Goal: Task Accomplishment & Management: Manage account settings

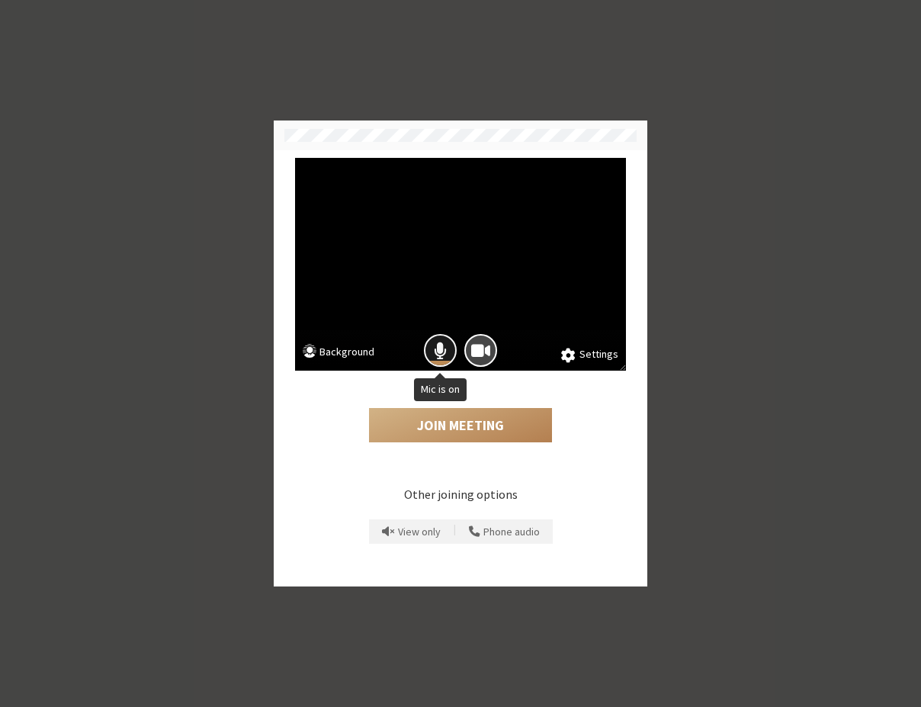
click at [441, 352] on span "Mic is on" at bounding box center [440, 350] width 13 height 21
click at [474, 348] on span "Camera is on" at bounding box center [480, 350] width 19 height 21
click at [461, 406] on div "Join Meeting" at bounding box center [460, 412] width 331 height 83
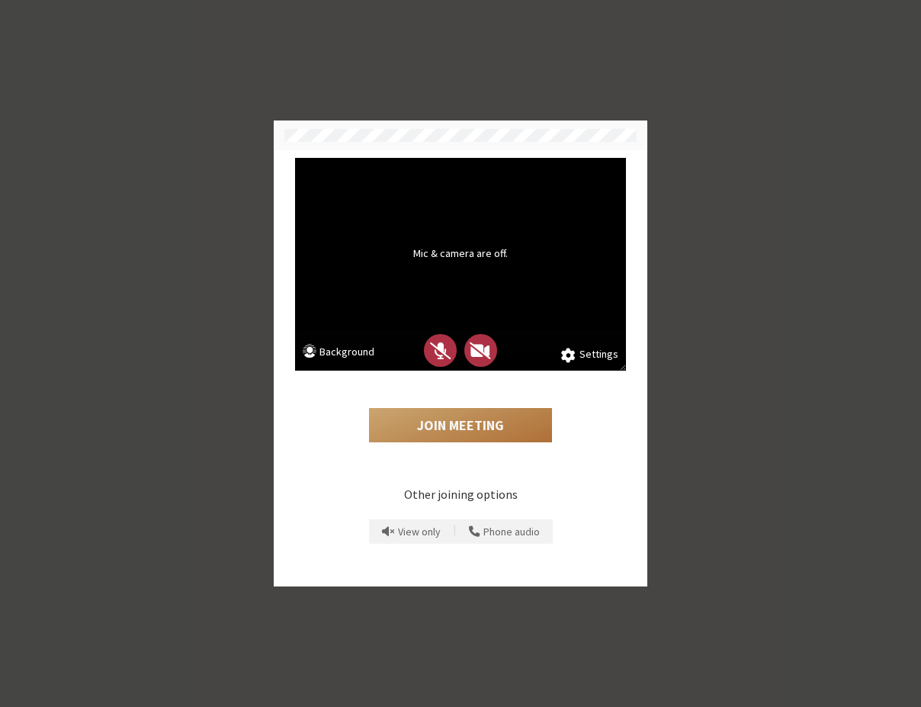
click at [456, 424] on button "Join Meeting" at bounding box center [460, 425] width 183 height 35
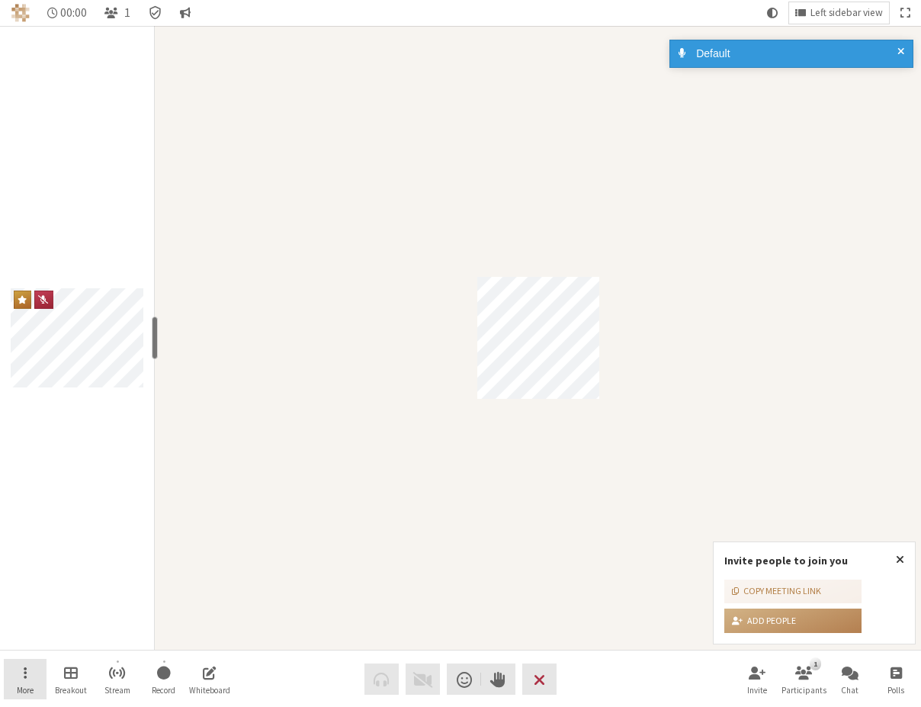
click at [19, 675] on button "More" at bounding box center [25, 679] width 43 height 41
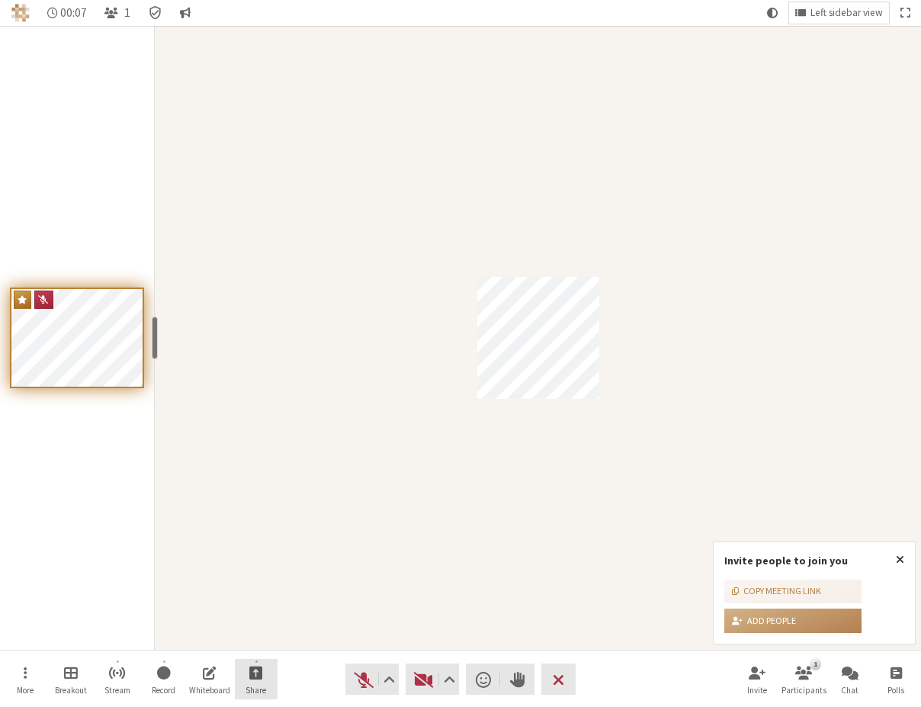
click at [254, 675] on span "Start sharing" at bounding box center [256, 672] width 14 height 18
click at [31, 664] on button "More" at bounding box center [25, 679] width 43 height 41
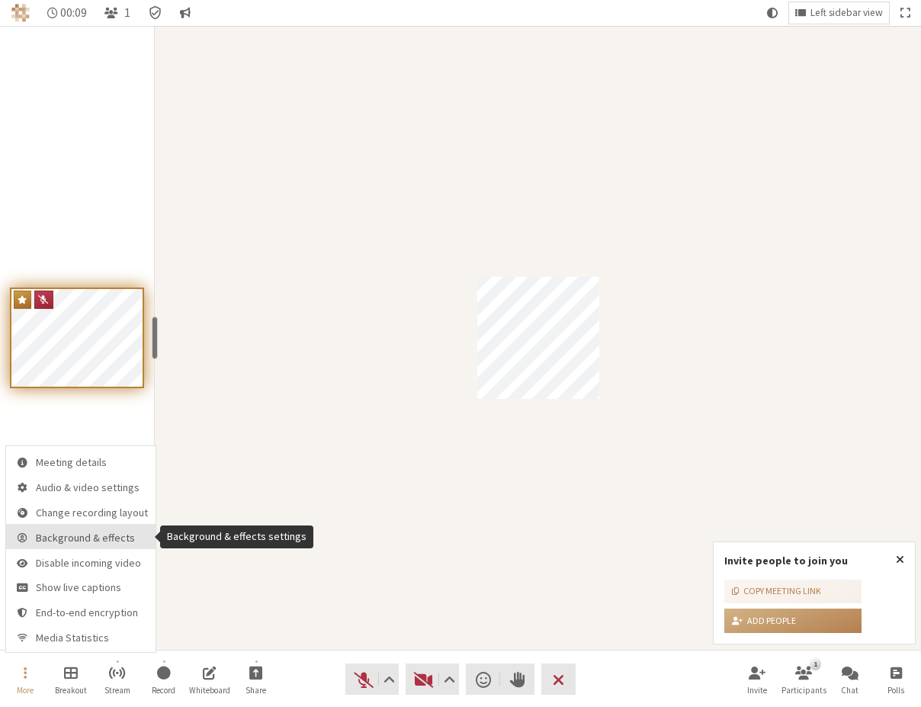
click at [92, 543] on span "Background & effects" at bounding box center [92, 537] width 112 height 11
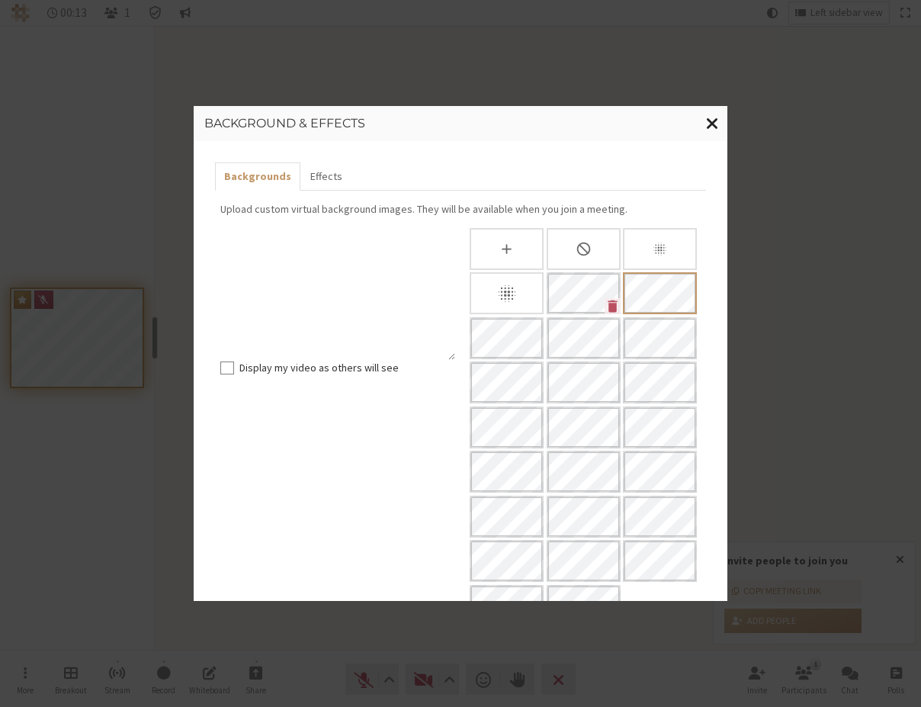
click at [713, 124] on span "Close modal" at bounding box center [712, 123] width 13 height 19
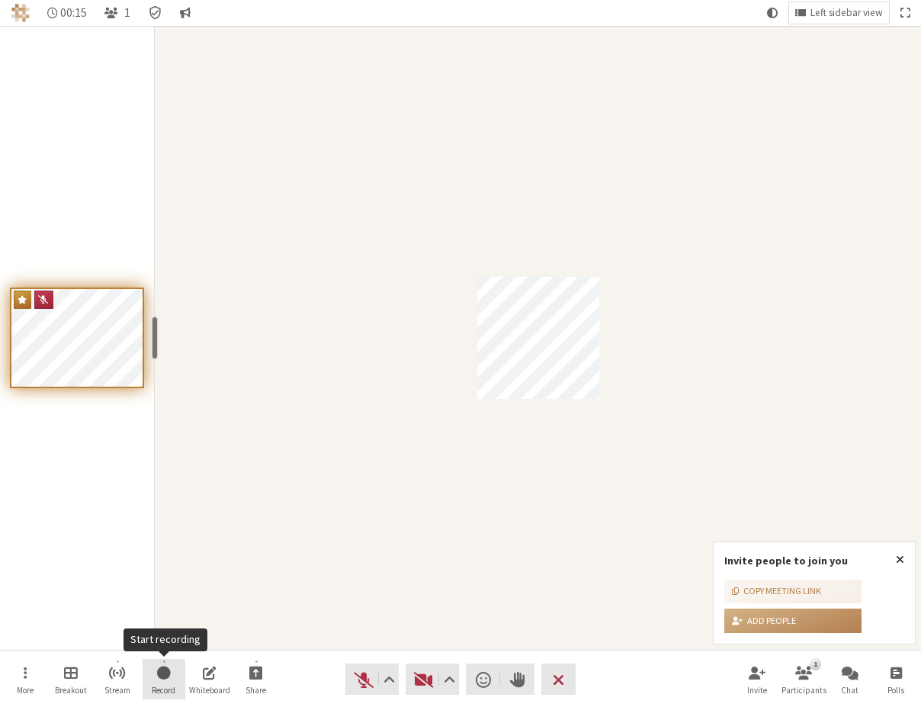
click at [147, 673] on button "Record" at bounding box center [164, 679] width 43 height 41
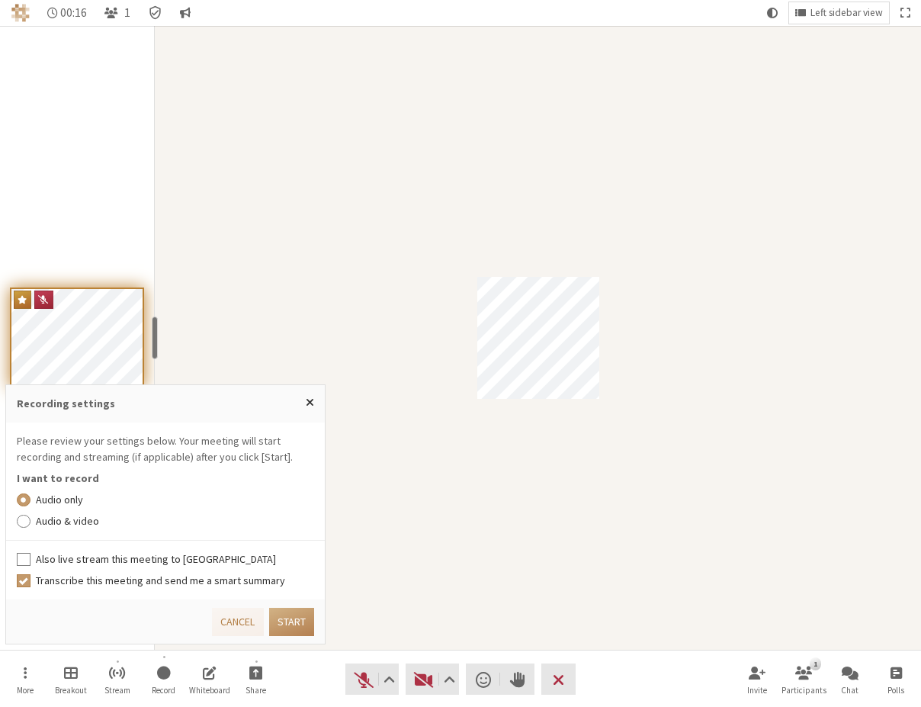
click at [75, 526] on label "Audio & video" at bounding box center [175, 521] width 279 height 16
click at [30, 526] on input "Audio & video" at bounding box center [24, 520] width 14 height 15
click at [284, 621] on button "Start" at bounding box center [291, 622] width 45 height 28
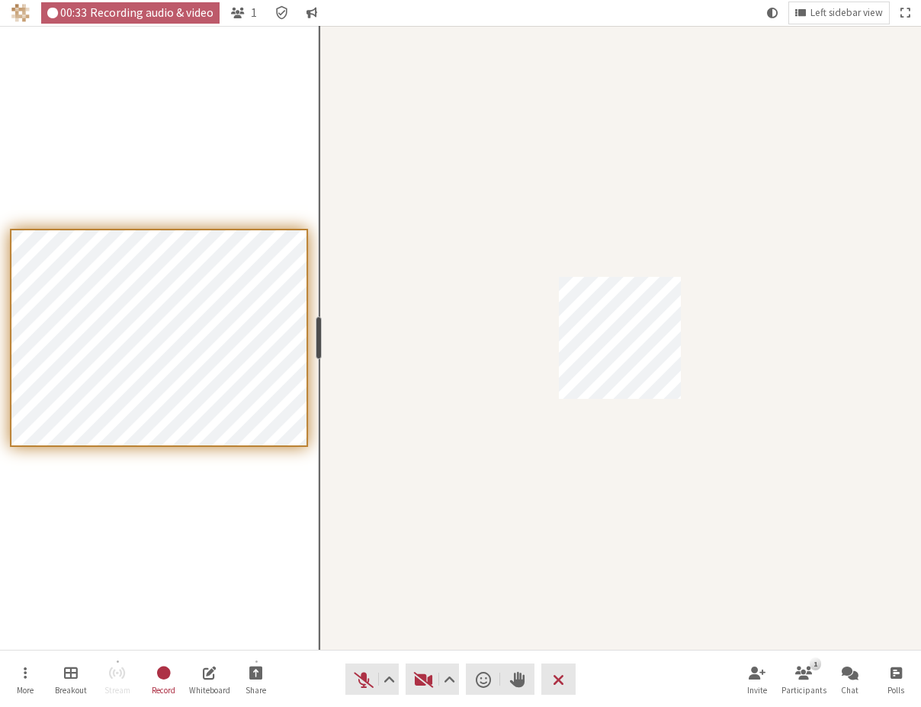
drag, startPoint x: 156, startPoint y: 332, endPoint x: 199, endPoint y: 345, distance: 44.4
click at [199, 345] on section "resize" at bounding box center [159, 338] width 319 height 624
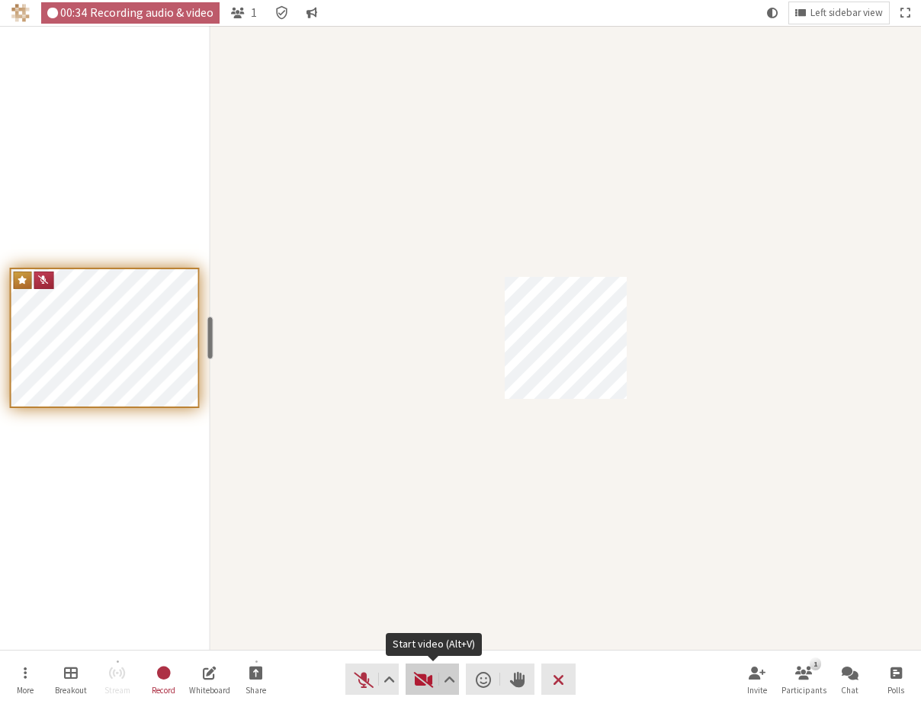
click at [419, 677] on span "Start video (Alt+V)" at bounding box center [423, 679] width 21 height 21
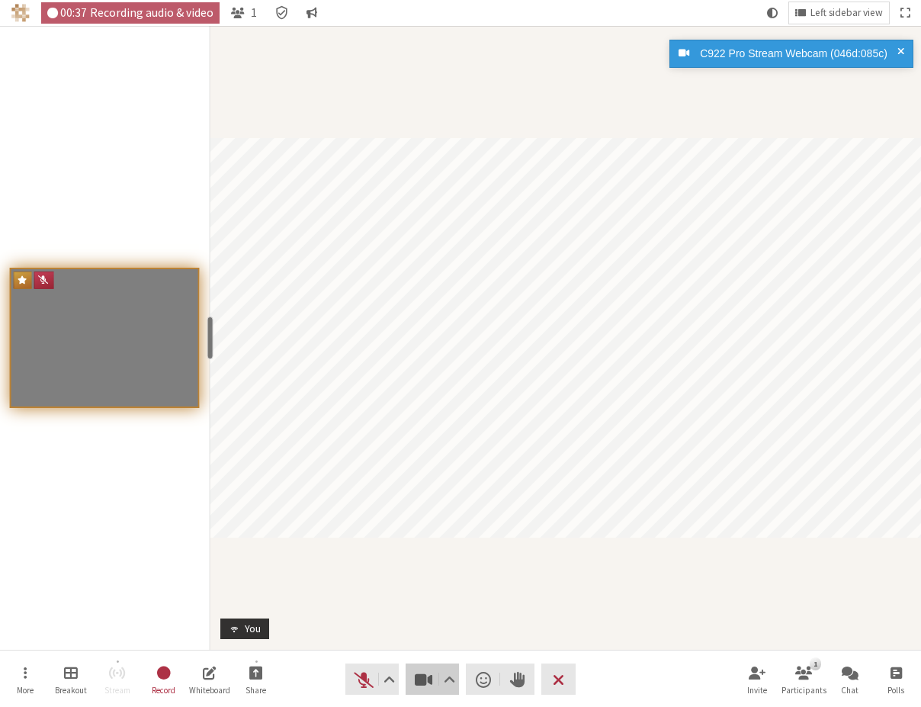
click at [418, 678] on span "Stop video (Alt+V)" at bounding box center [423, 679] width 21 height 21
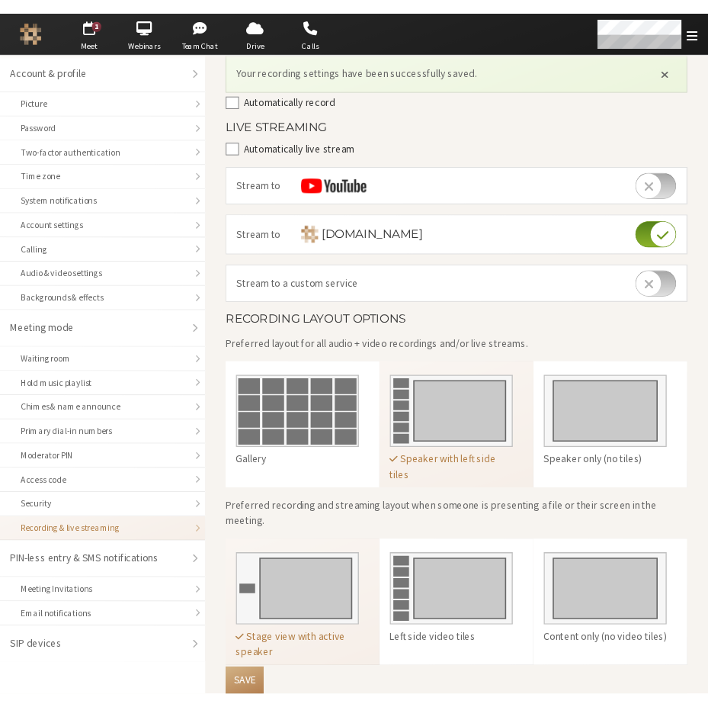
scroll to position [161, 0]
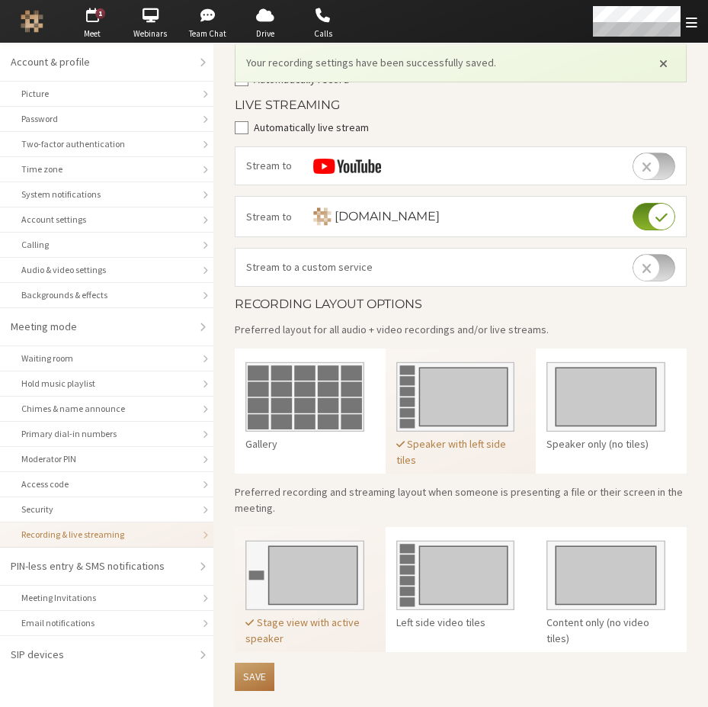
click at [261, 674] on button "Save" at bounding box center [255, 676] width 40 height 28
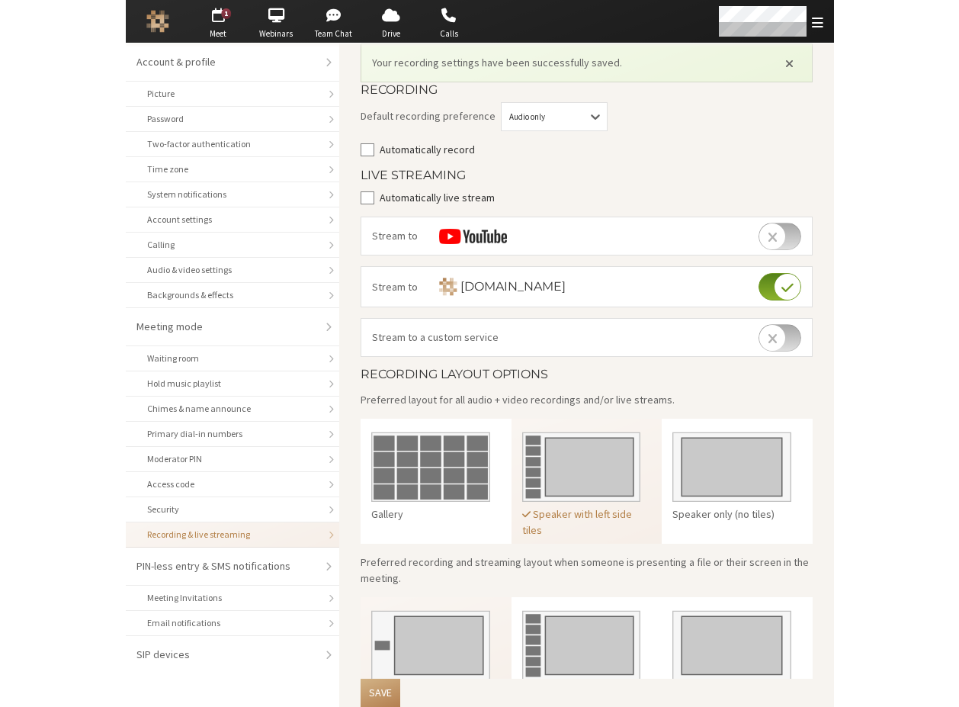
scroll to position [162, 0]
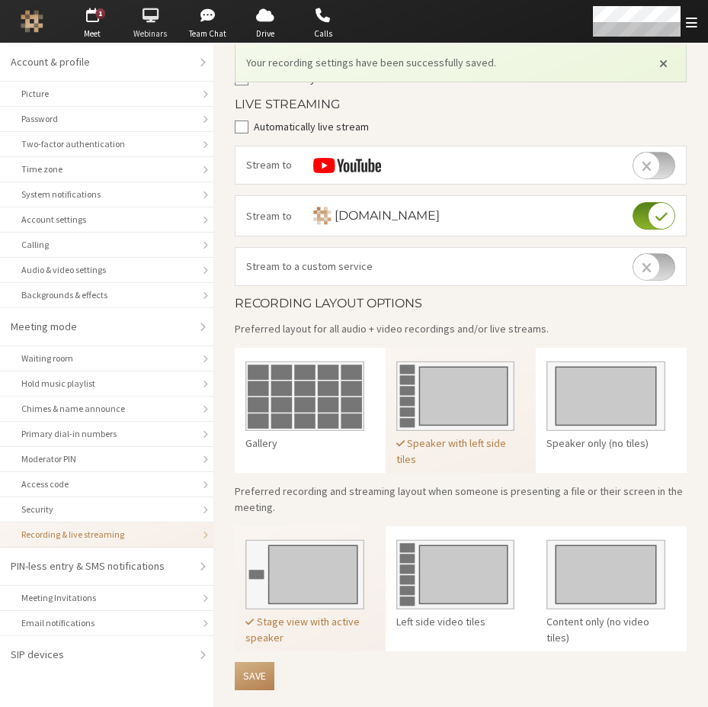
click at [136, 26] on span "button" at bounding box center [150, 15] width 53 height 24
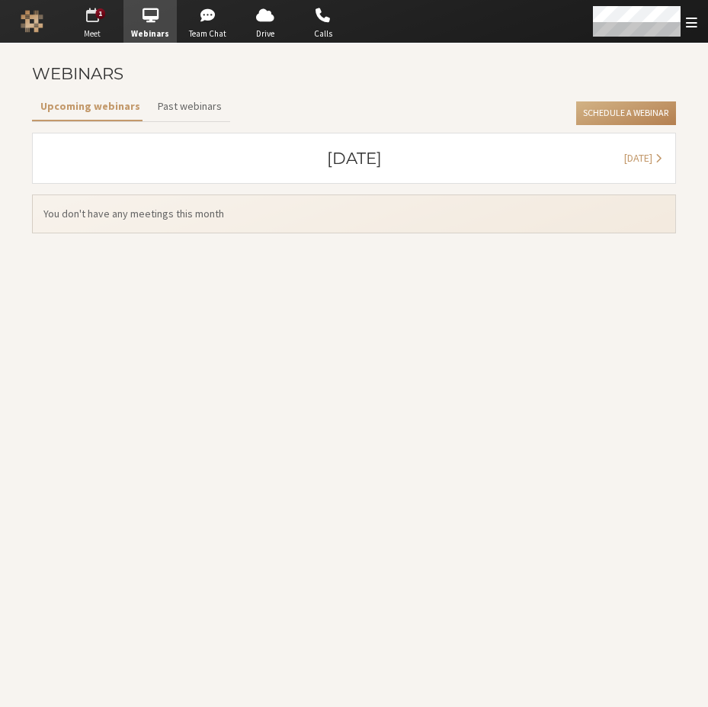
click at [88, 20] on span "button" at bounding box center [92, 15] width 53 height 24
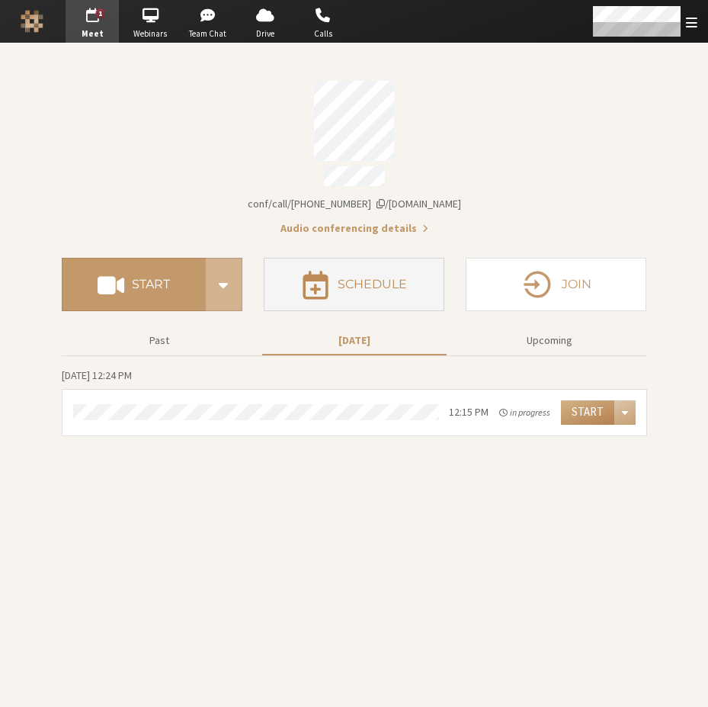
click at [367, 258] on button "Schedule" at bounding box center [354, 284] width 181 height 53
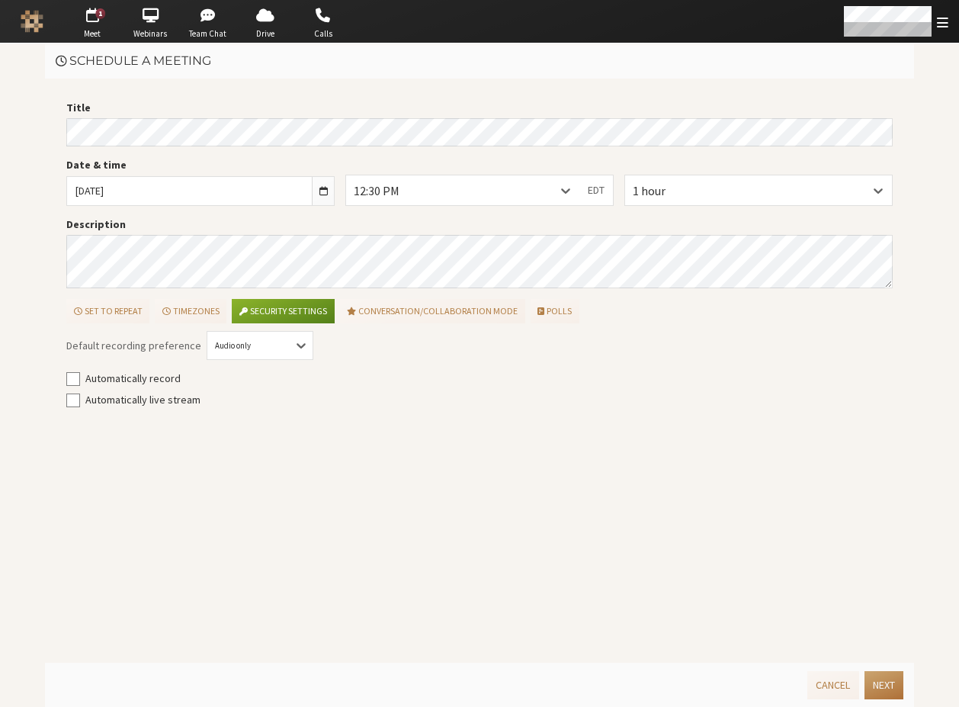
click at [816, 688] on button "Next" at bounding box center [884, 685] width 39 height 28
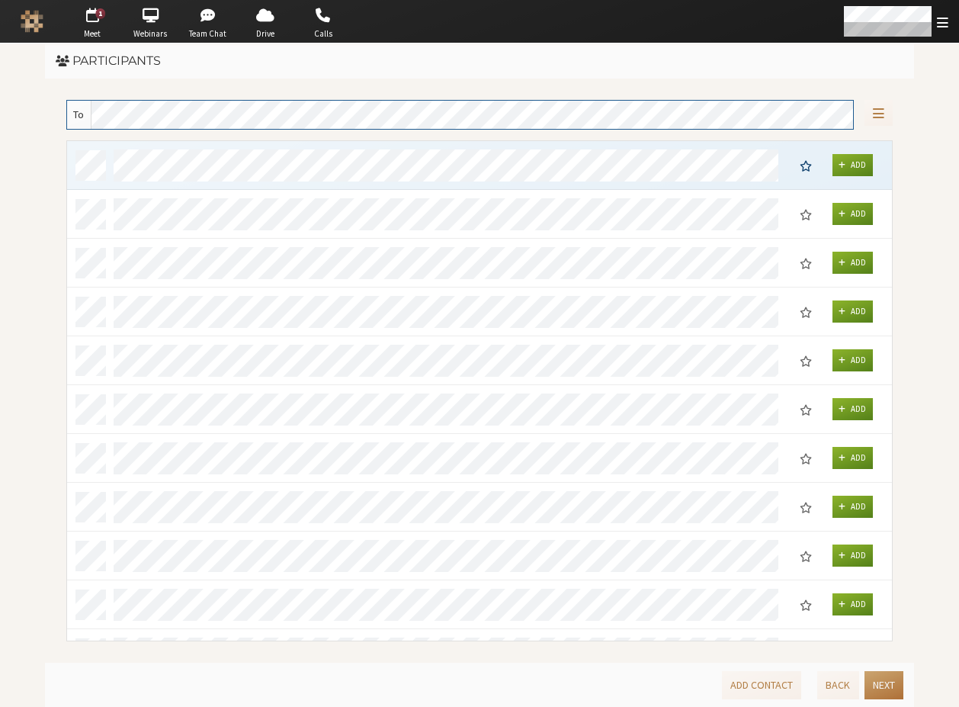
scroll to position [489, 813]
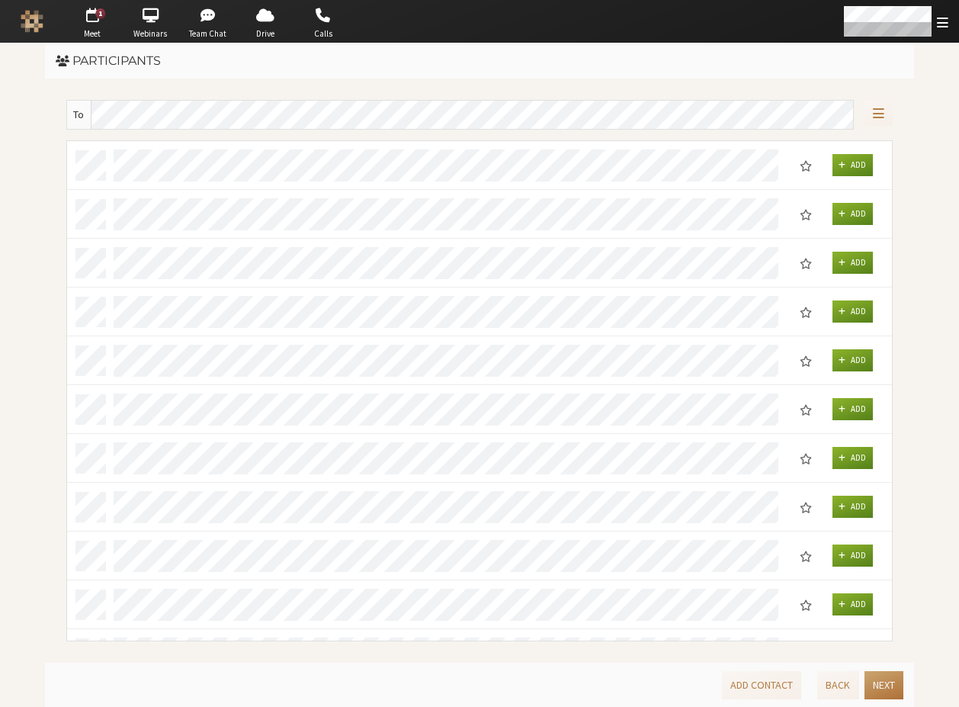
click at [816, 684] on button "Next" at bounding box center [884, 685] width 39 height 28
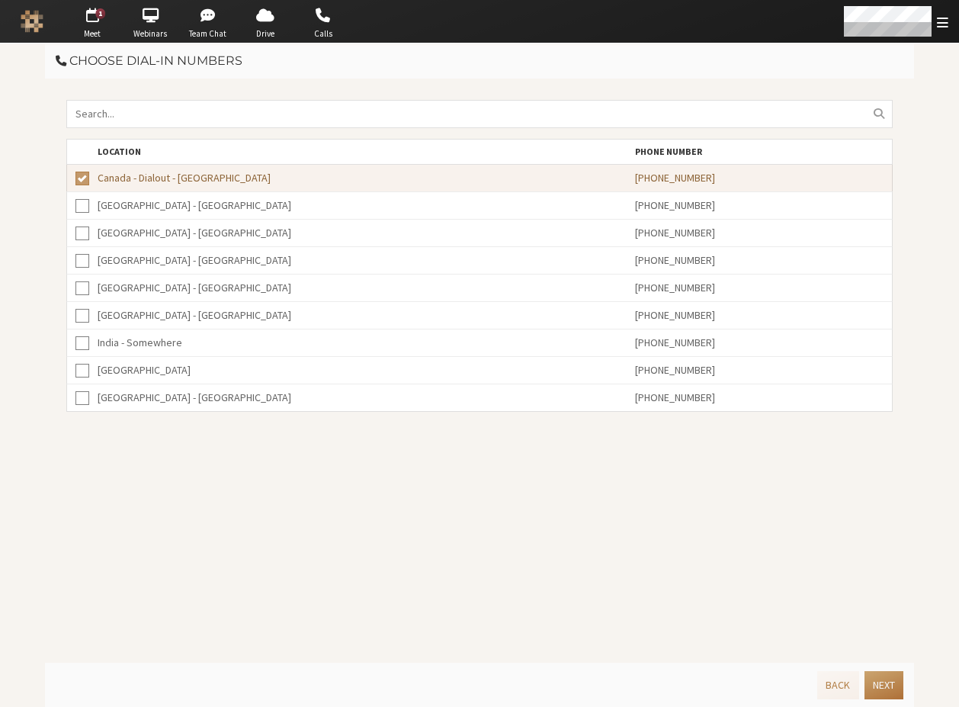
click at [816, 684] on button "Next" at bounding box center [884, 685] width 39 height 28
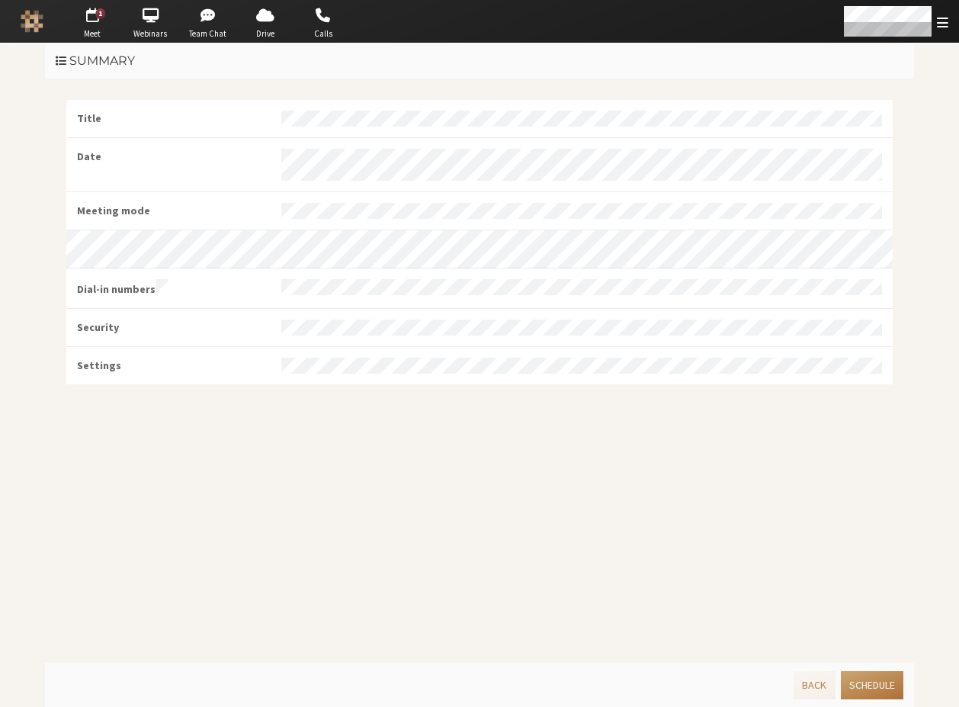
click at [816, 685] on button "Schedule" at bounding box center [872, 685] width 63 height 28
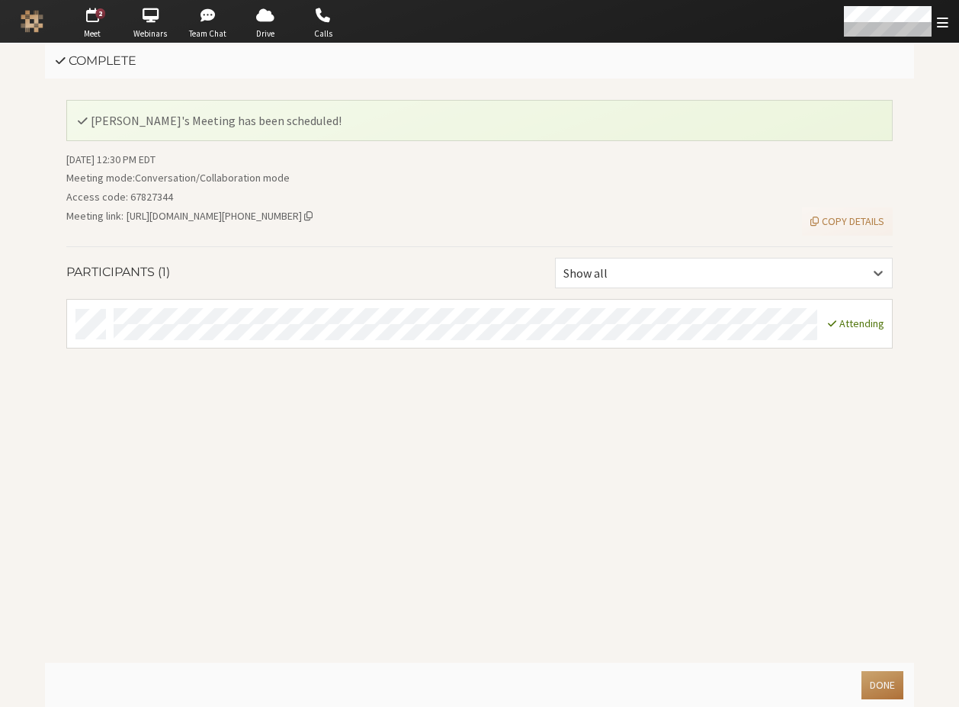
click at [816, 684] on button "Done" at bounding box center [882, 685] width 42 height 28
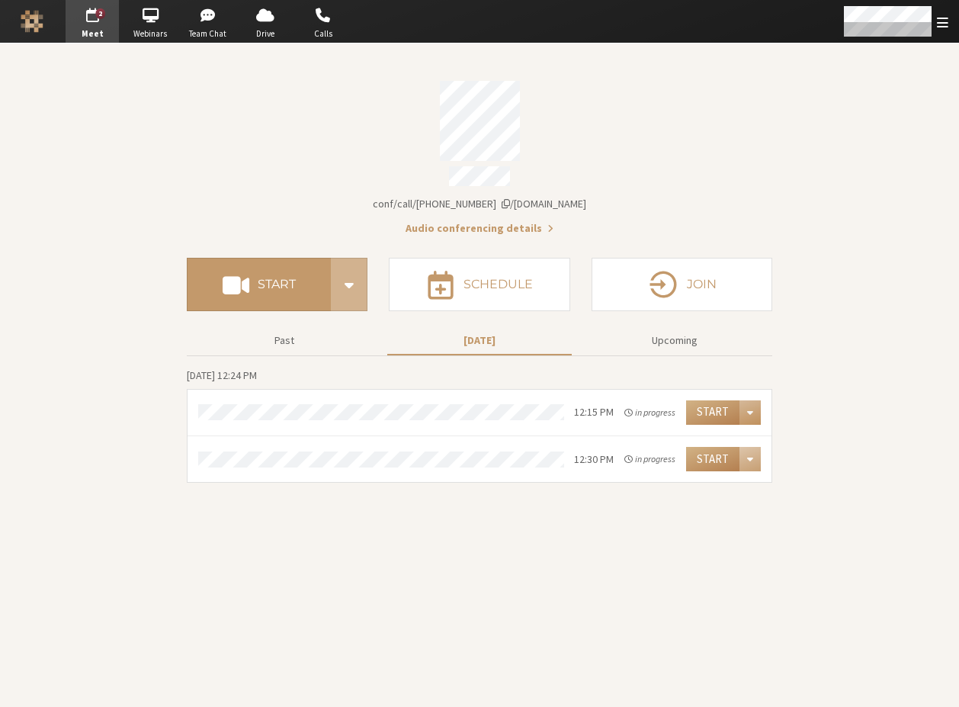
click at [758, 409] on div "Open menu" at bounding box center [749, 412] width 21 height 24
click at [813, 374] on section "Meeting link iotum.callbridge.rocks/conf/call/6850878 Audio conferencing detail…" at bounding box center [479, 374] width 959 height 663
click at [506, 290] on button "Schedule" at bounding box center [479, 284] width 181 height 53
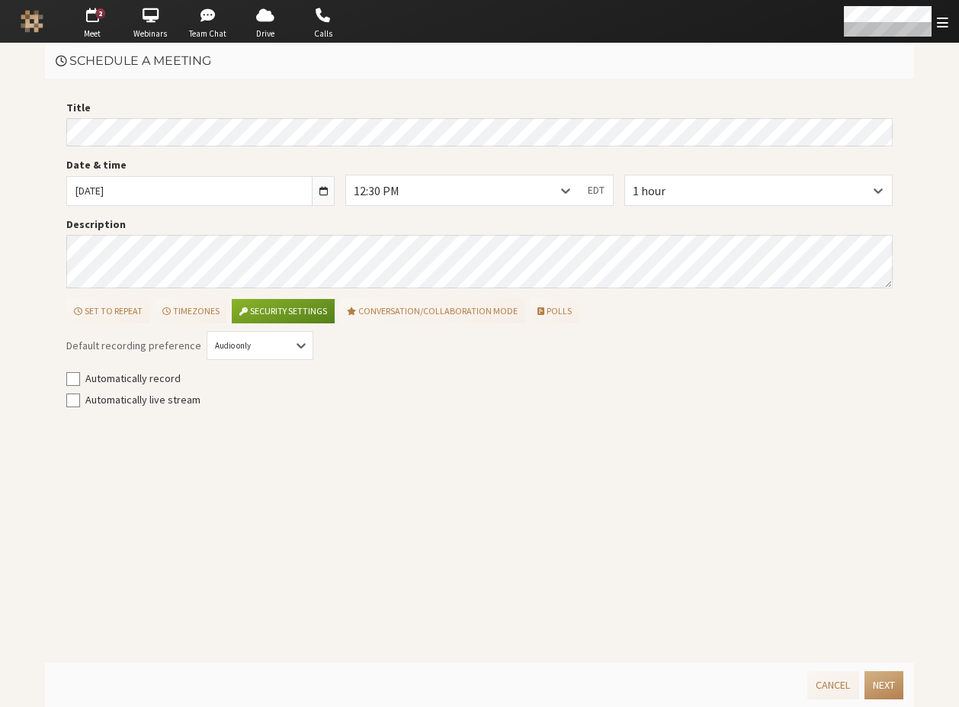
click at [8, 118] on main "Schedule a meeting Title Date & time Mon, Sep 8, 2025 12:30 PM EDT 1 hour Descr…" at bounding box center [479, 374] width 959 height 663
click at [816, 682] on button "Next" at bounding box center [884, 685] width 39 height 28
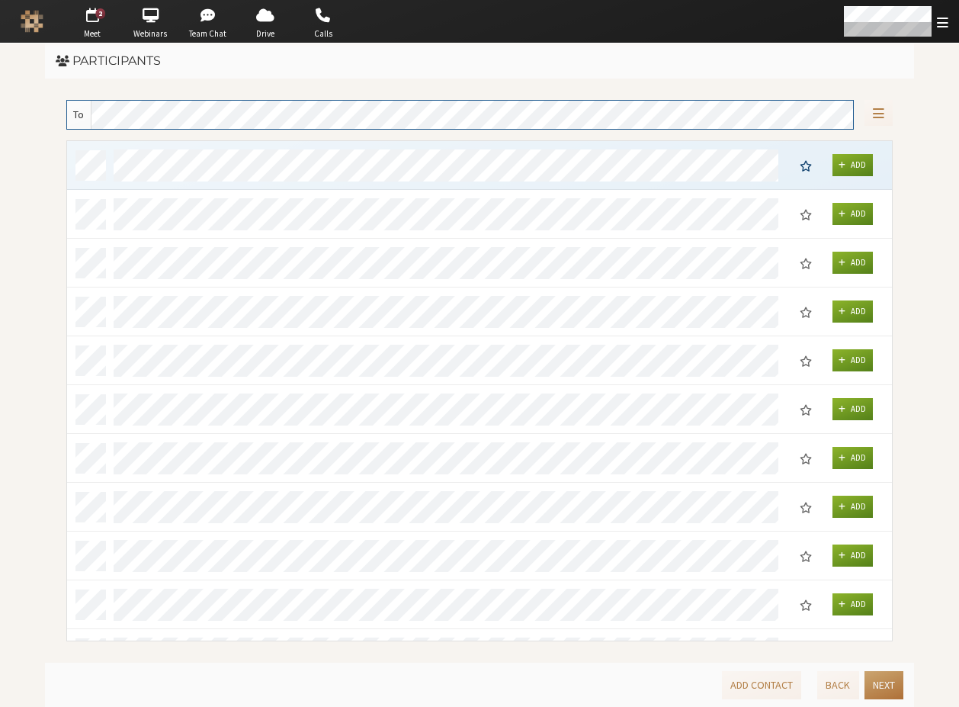
scroll to position [489, 813]
click at [816, 684] on button "Next" at bounding box center [884, 685] width 39 height 28
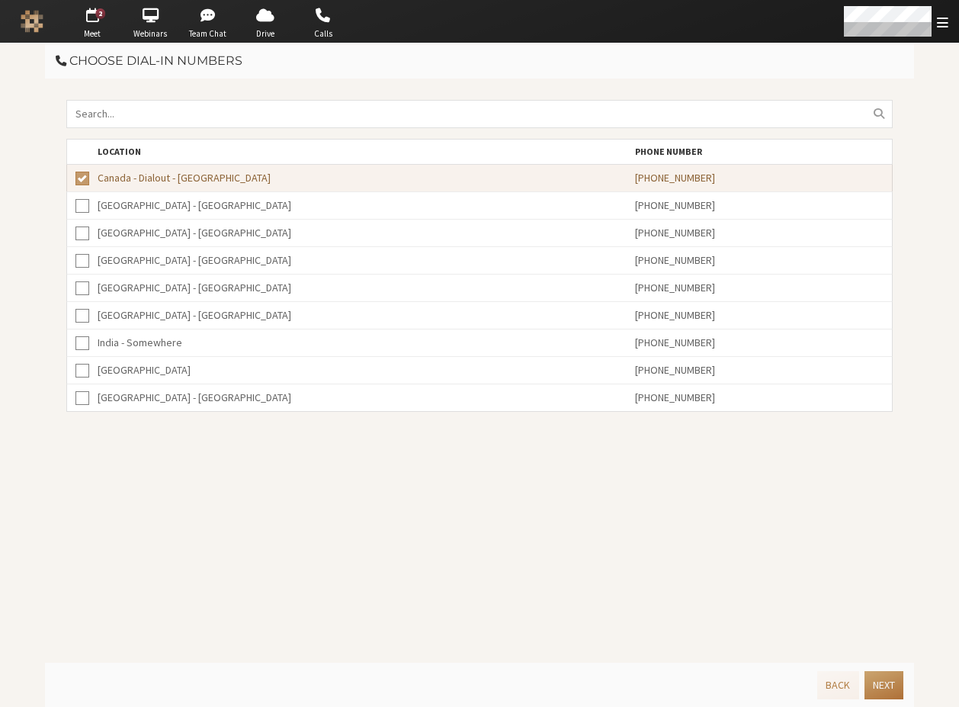
click at [816, 685] on button "Next" at bounding box center [884, 685] width 39 height 28
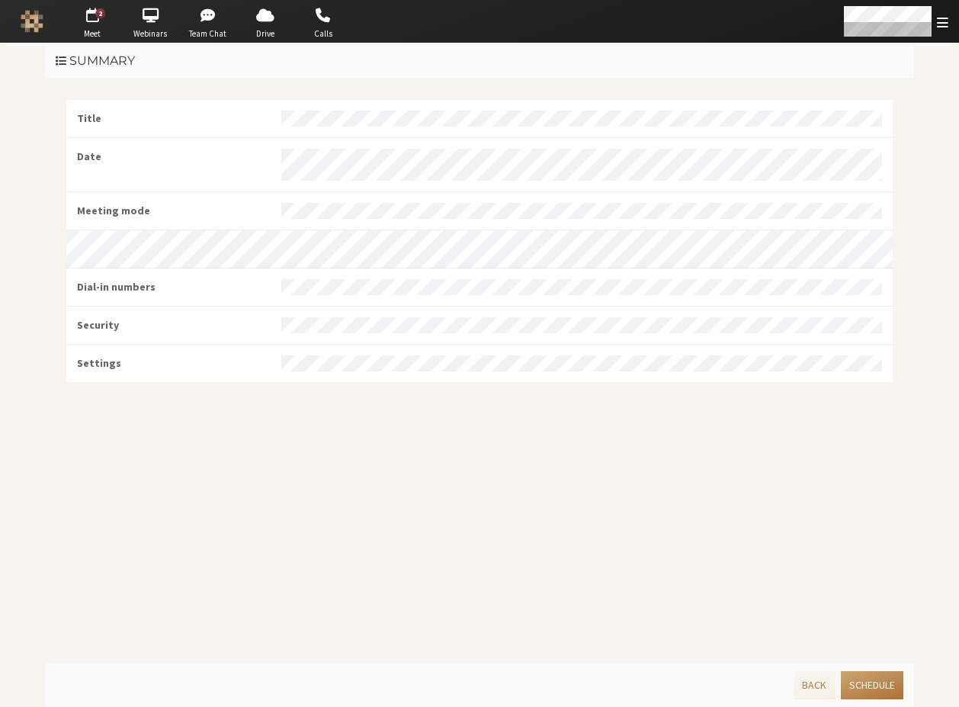
click at [816, 685] on button "Schedule" at bounding box center [872, 685] width 63 height 28
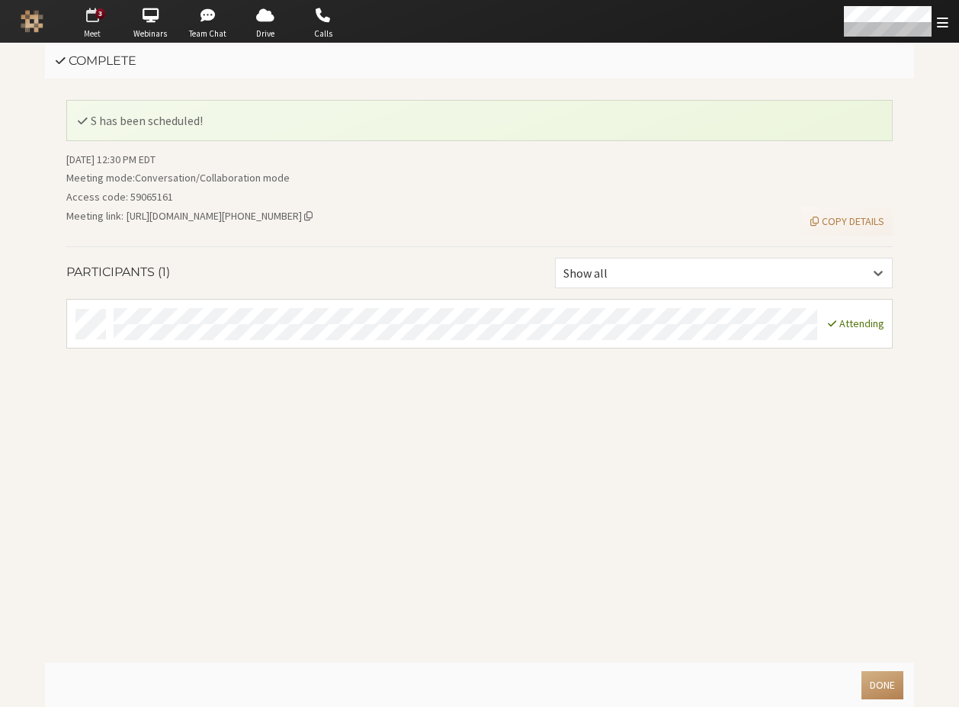
click at [90, 11] on span "button" at bounding box center [92, 15] width 53 height 24
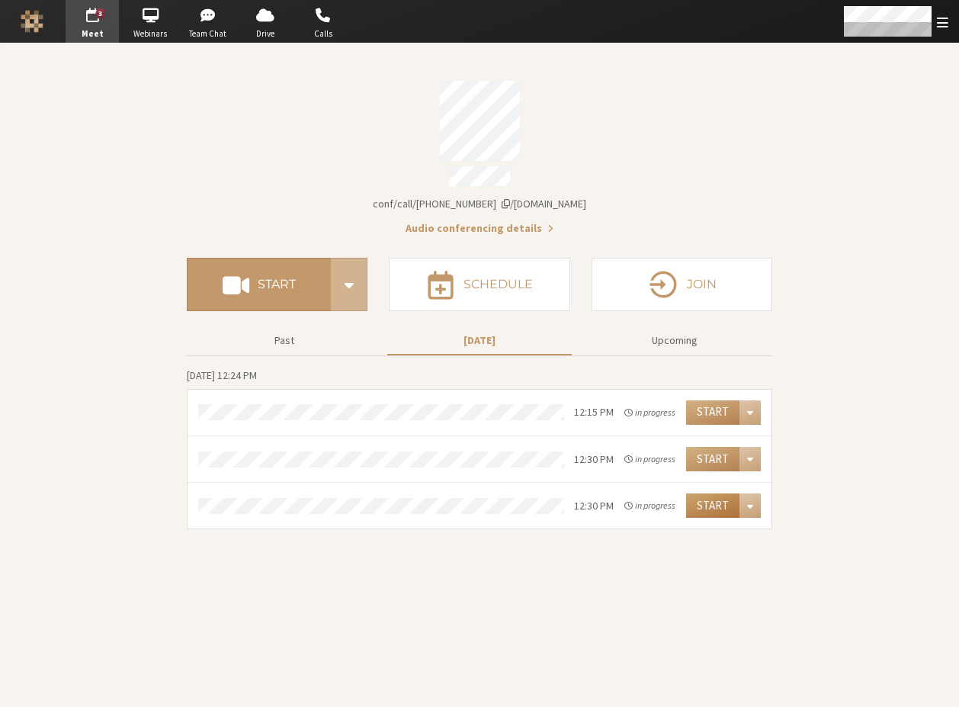
click at [719, 503] on button "Start" at bounding box center [712, 505] width 53 height 24
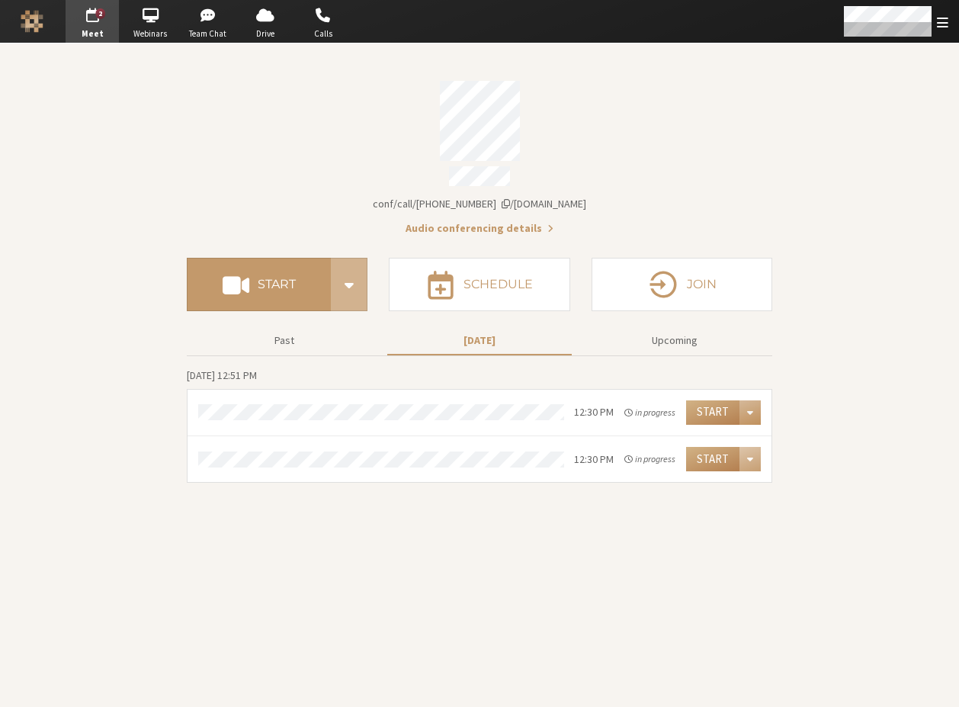
click at [753, 409] on div "Open menu" at bounding box center [749, 412] width 21 height 24
click at [816, 322] on section "Meeting link iotum.callbridge.rocks/conf/call/6850878 Audio conferencing detail…" at bounding box center [479, 374] width 959 height 663
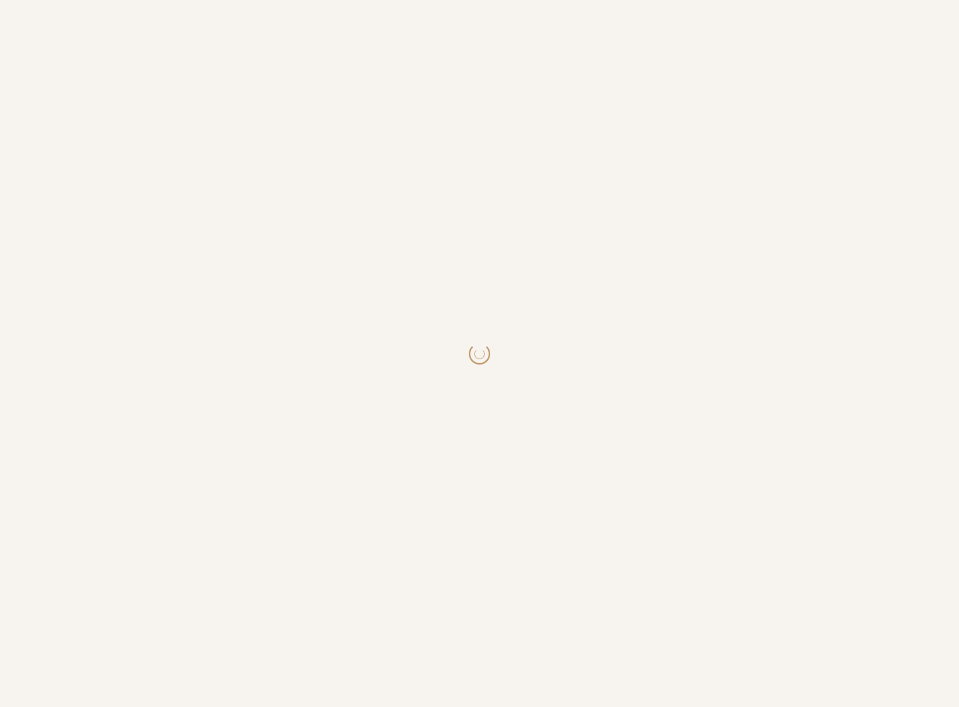
click at [800, 438] on body at bounding box center [479, 353] width 959 height 707
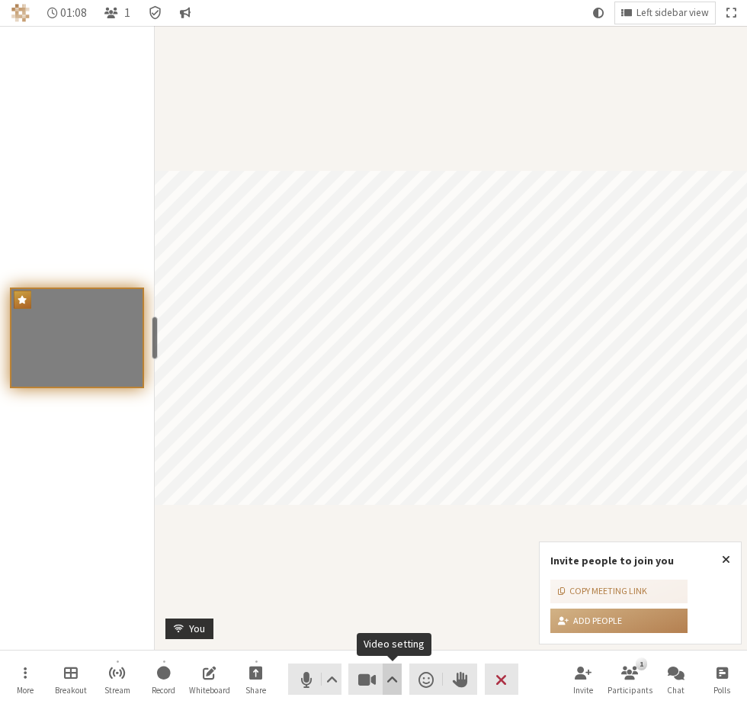
click at [396, 674] on span "Video setting" at bounding box center [392, 679] width 11 height 21
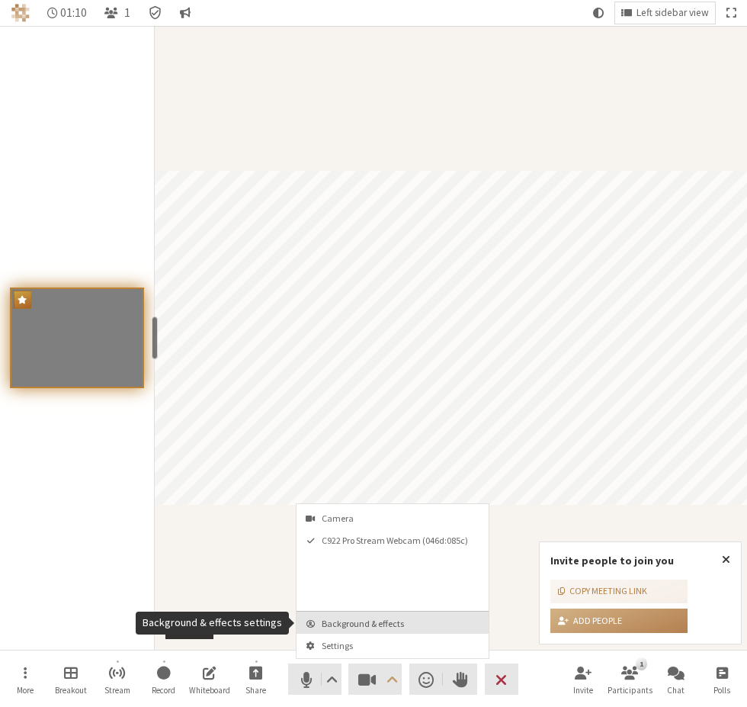
click at [411, 629] on button "Background & effects" at bounding box center [393, 622] width 192 height 22
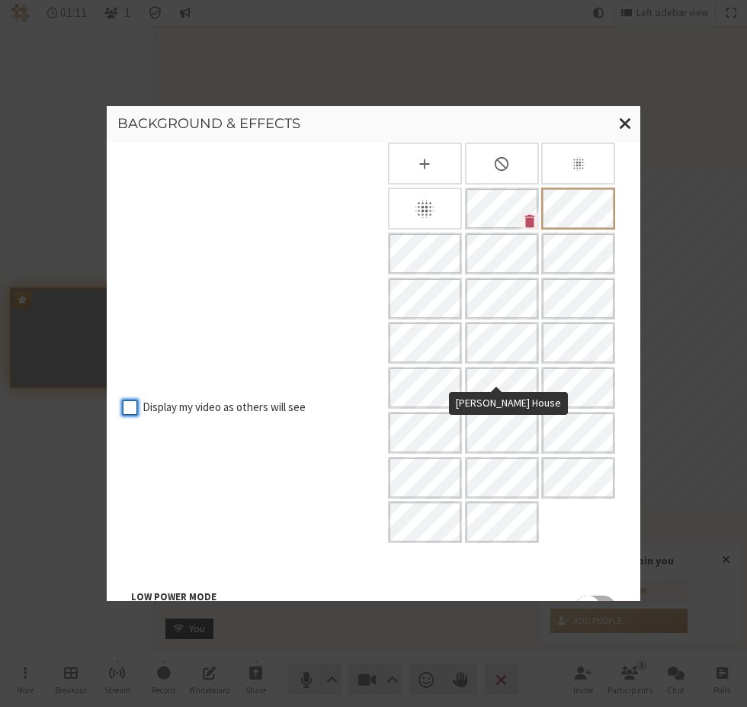
scroll to position [156, 0]
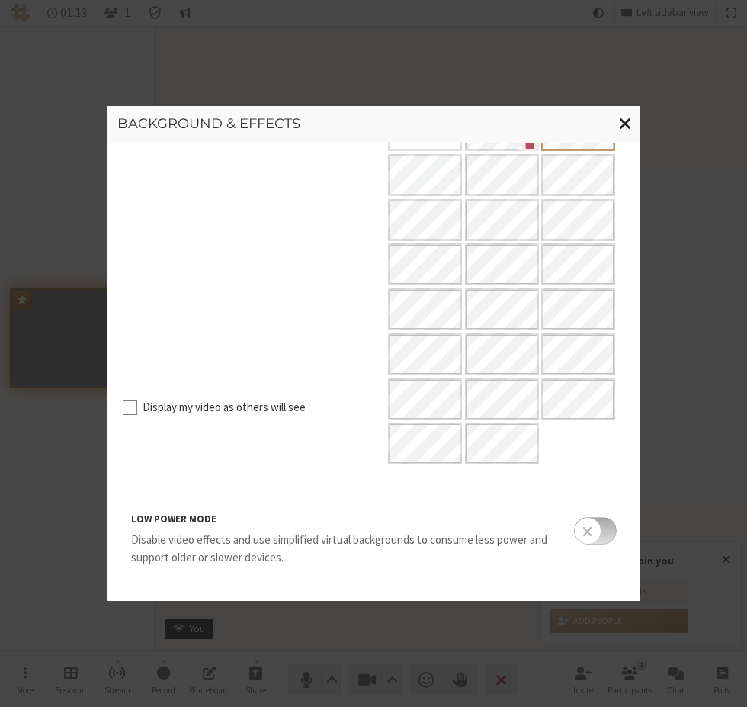
click at [629, 120] on span "Close modal" at bounding box center [625, 123] width 13 height 19
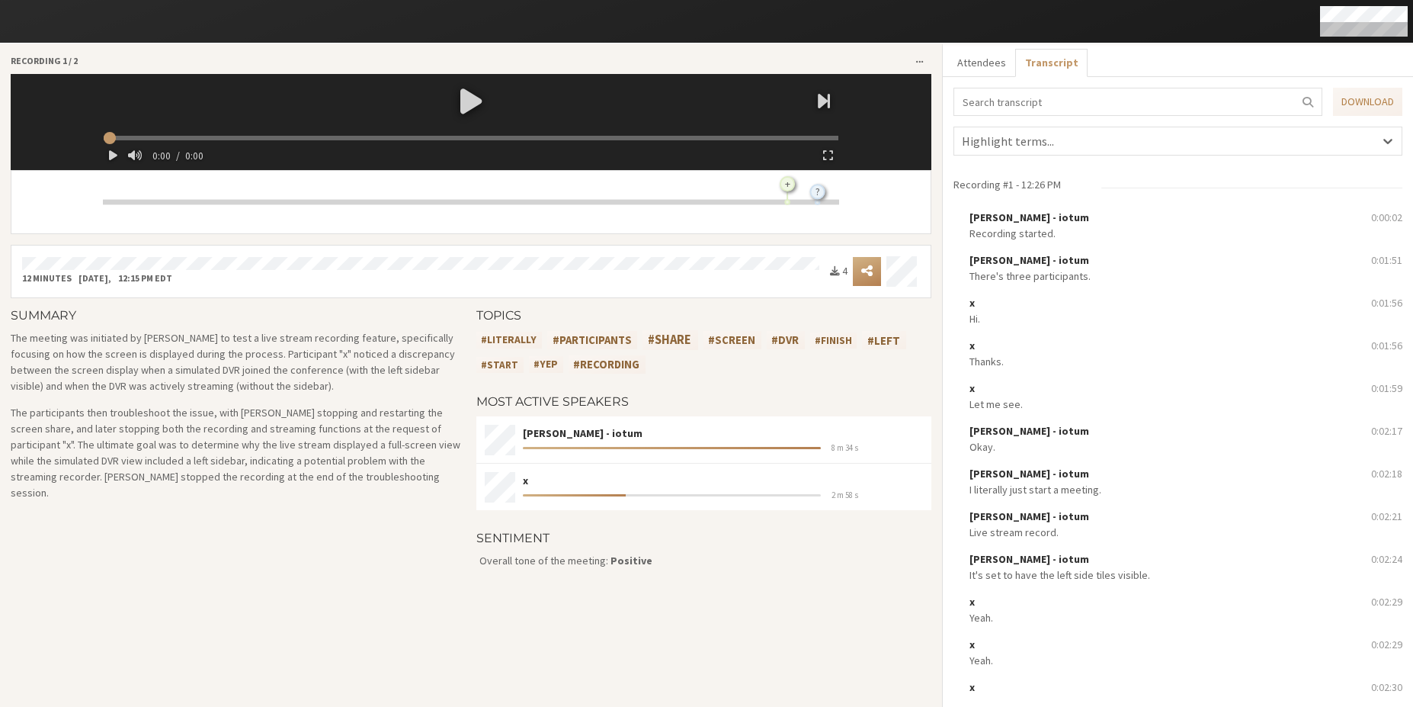
click at [470, 104] on div at bounding box center [471, 100] width 747 height 53
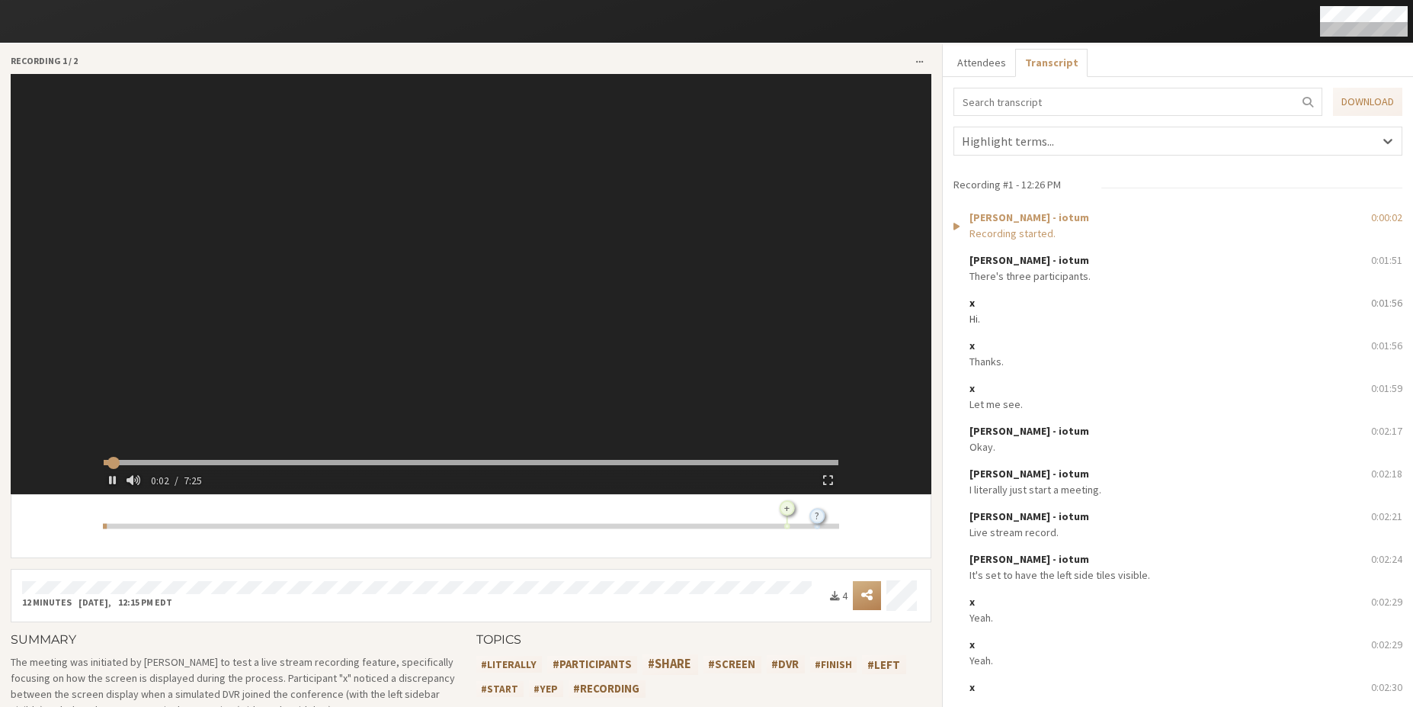
type input "3.436663"
type input "7.454519"
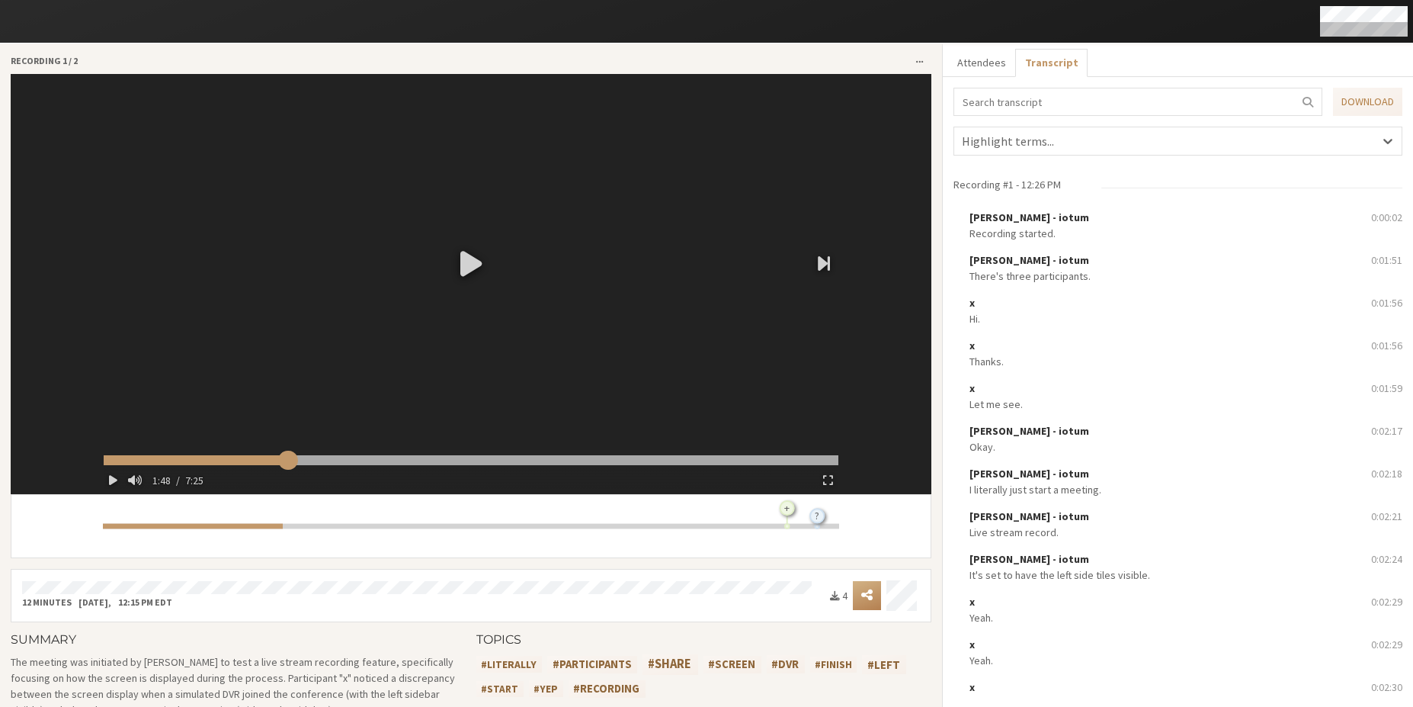
click at [284, 460] on input "range" at bounding box center [471, 460] width 735 height 10
click at [422, 462] on input "range" at bounding box center [471, 460] width 735 height 10
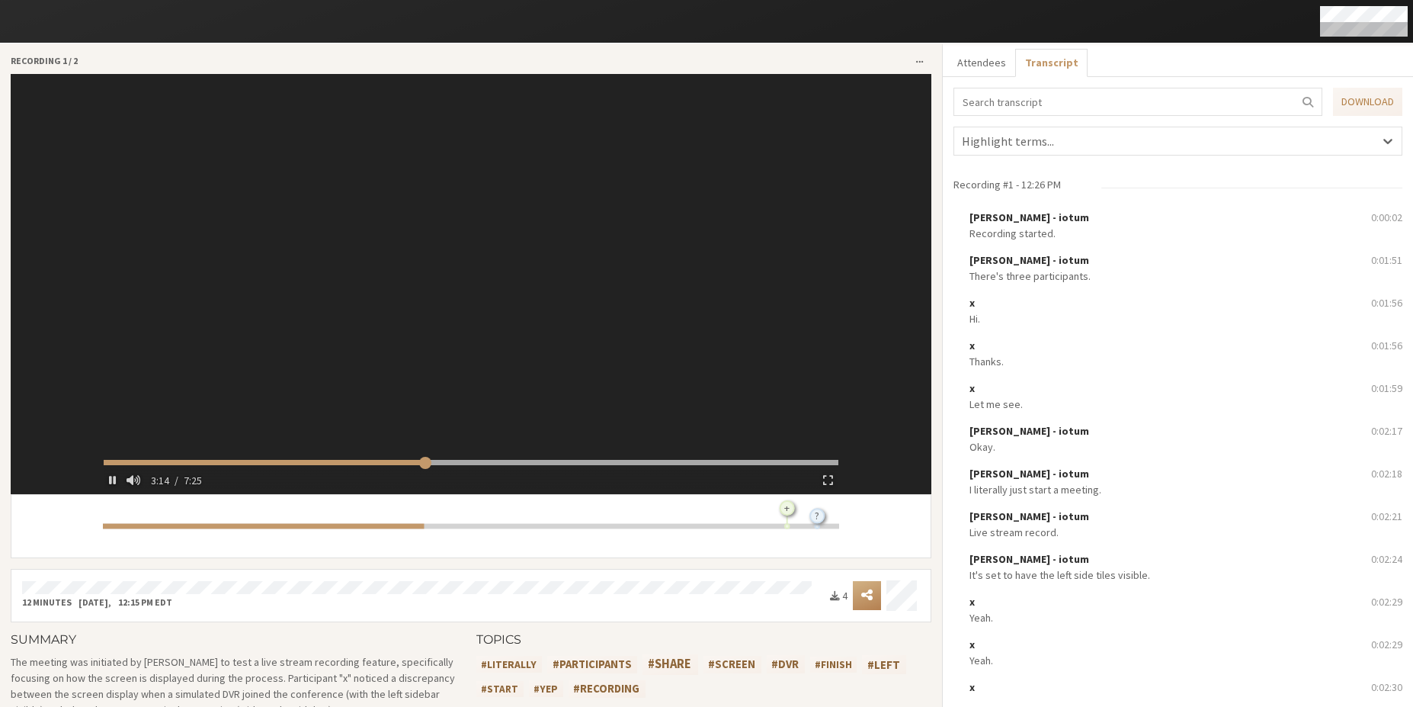
click at [544, 452] on video at bounding box center [471, 284] width 747 height 420
click at [614, 459] on video at bounding box center [471, 284] width 747 height 420
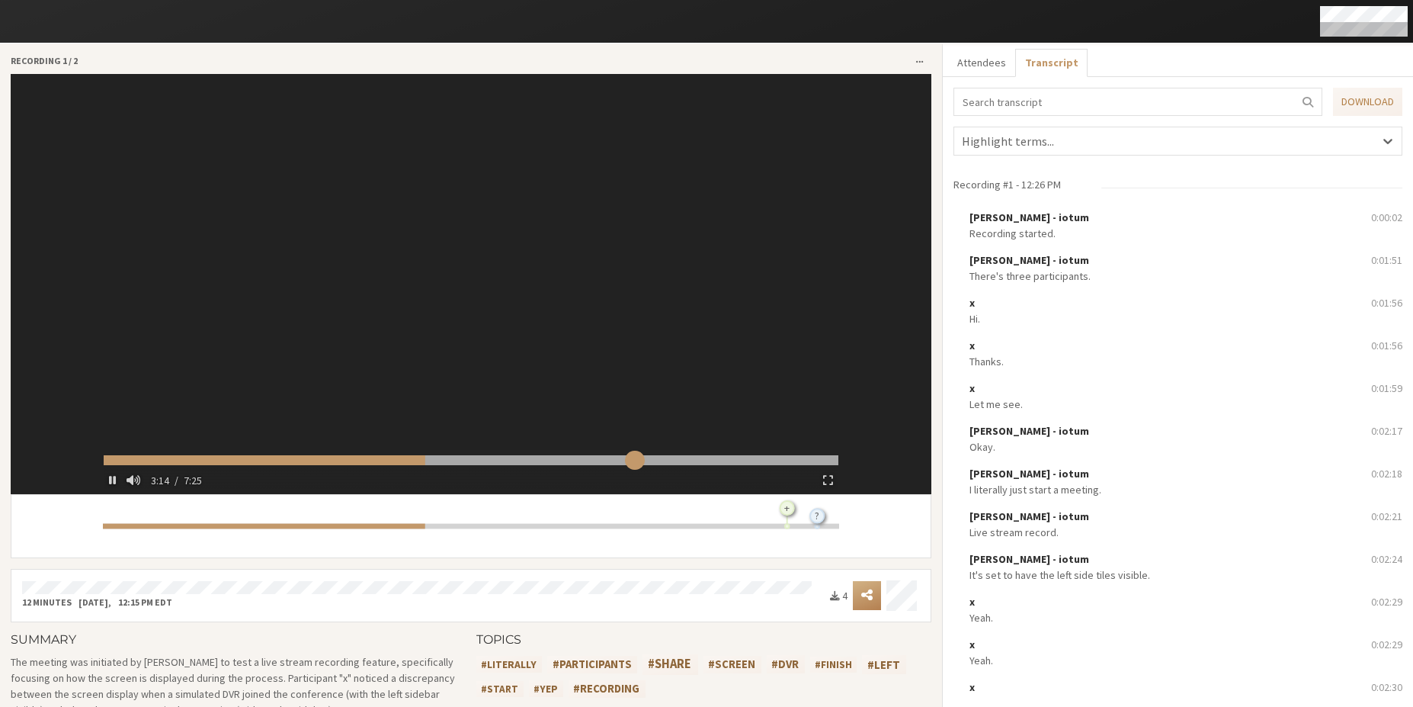
click at [631, 461] on input "range" at bounding box center [471, 460] width 735 height 10
click at [742, 462] on input "range" at bounding box center [471, 460] width 735 height 10
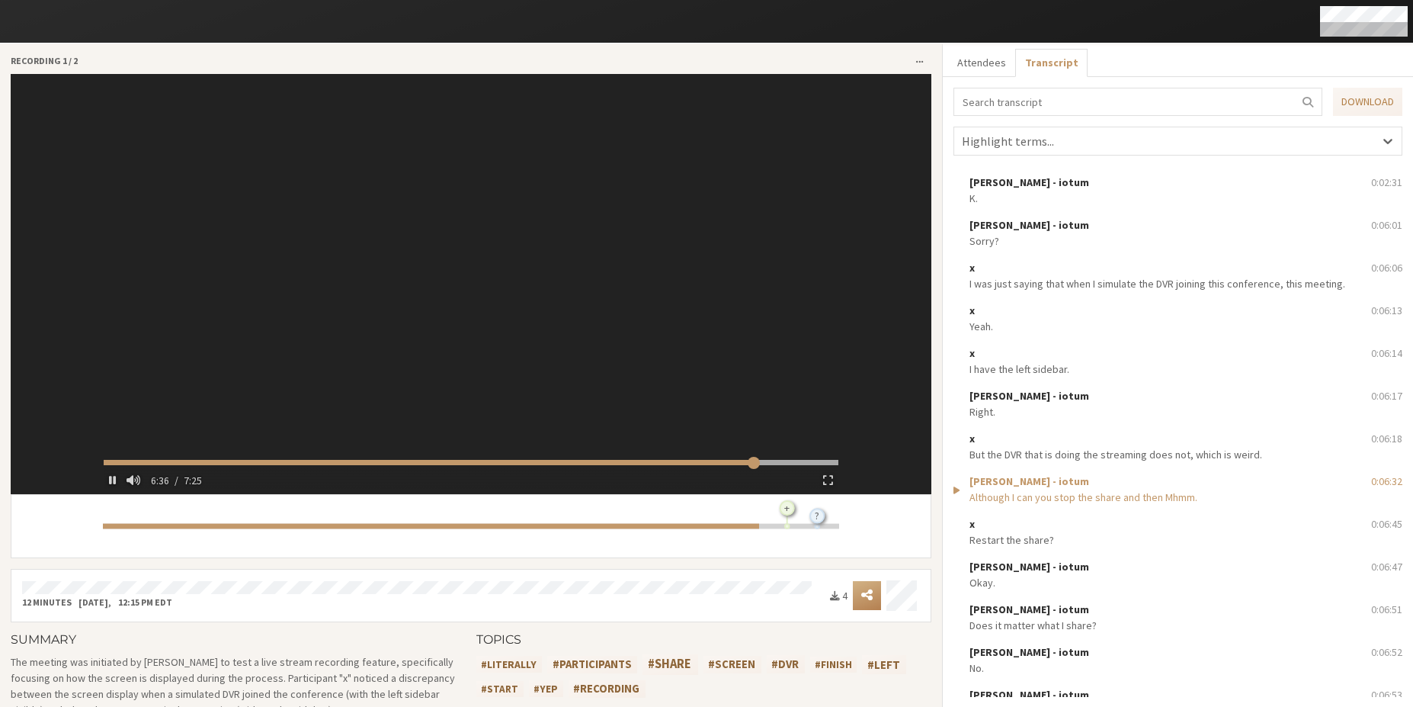
scroll to position [549, 0]
click at [773, 300] on video at bounding box center [471, 284] width 747 height 420
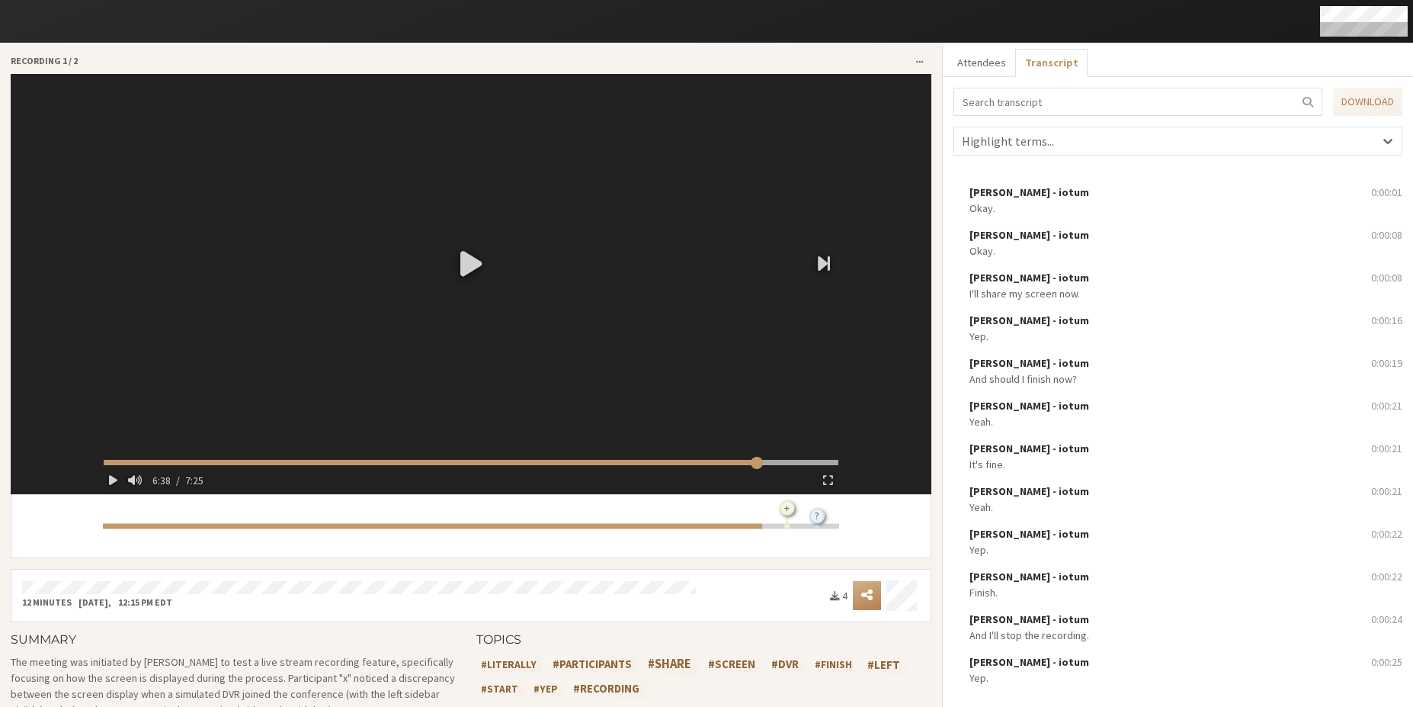
scroll to position [1691, 0]
click at [1128, 316] on div "Sara Atteby - iotum" at bounding box center [1165, 321] width 391 height 16
type input "17.340921"
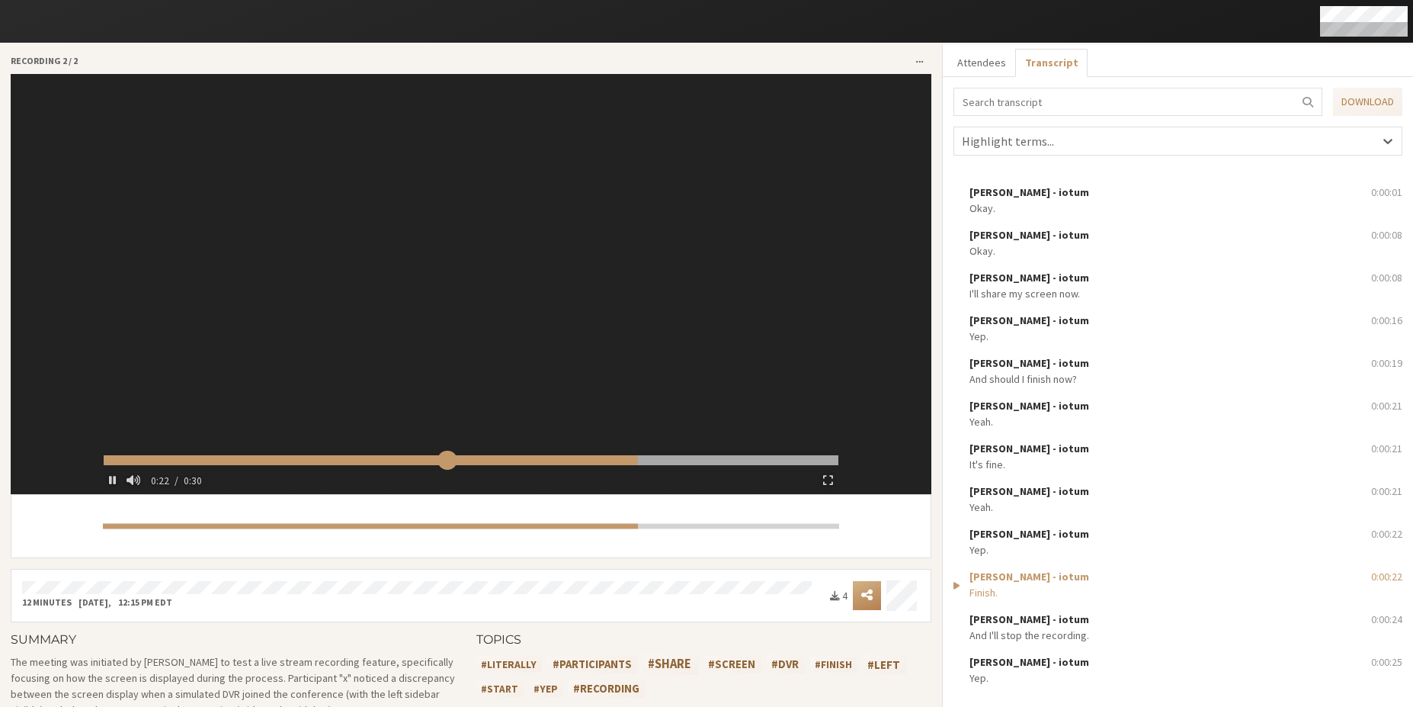
click at [444, 463] on input "range" at bounding box center [471, 460] width 735 height 10
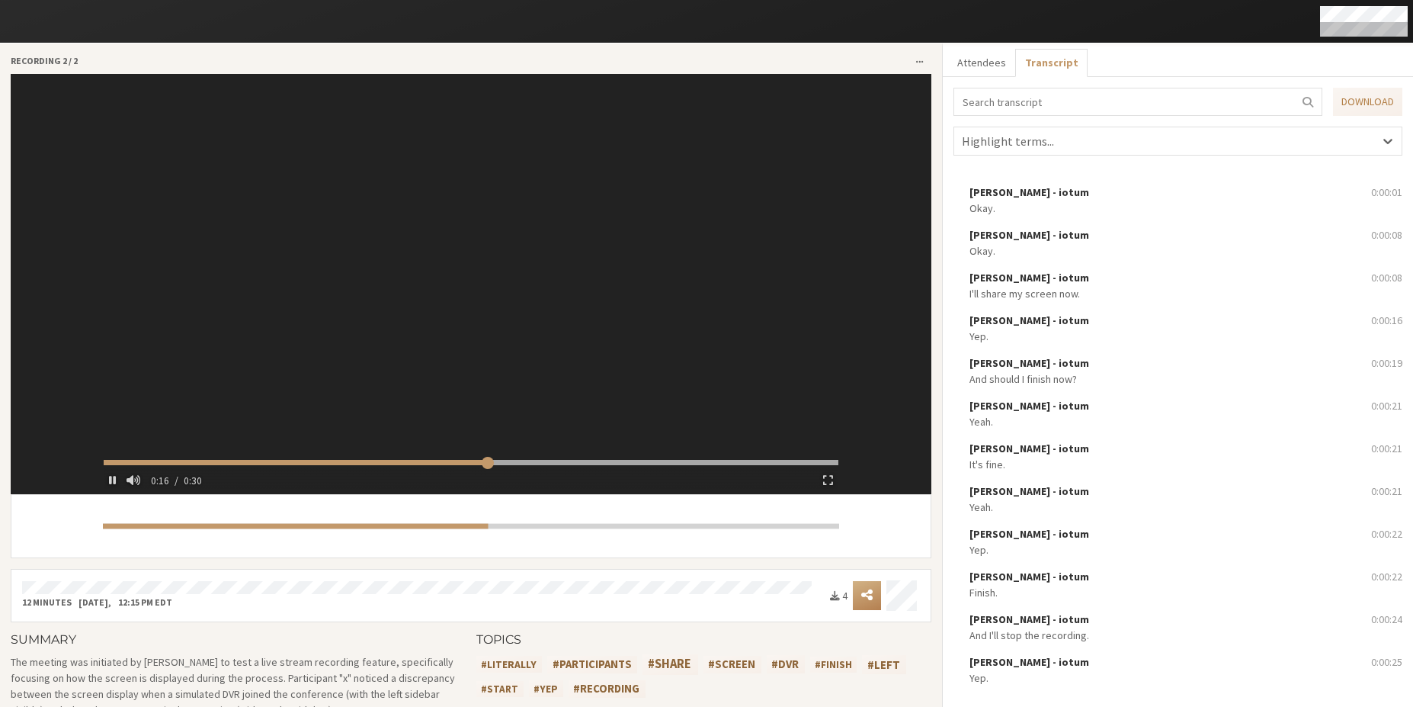
type input "17.092377"
click at [464, 263] on div at bounding box center [471, 262] width 747 height 377
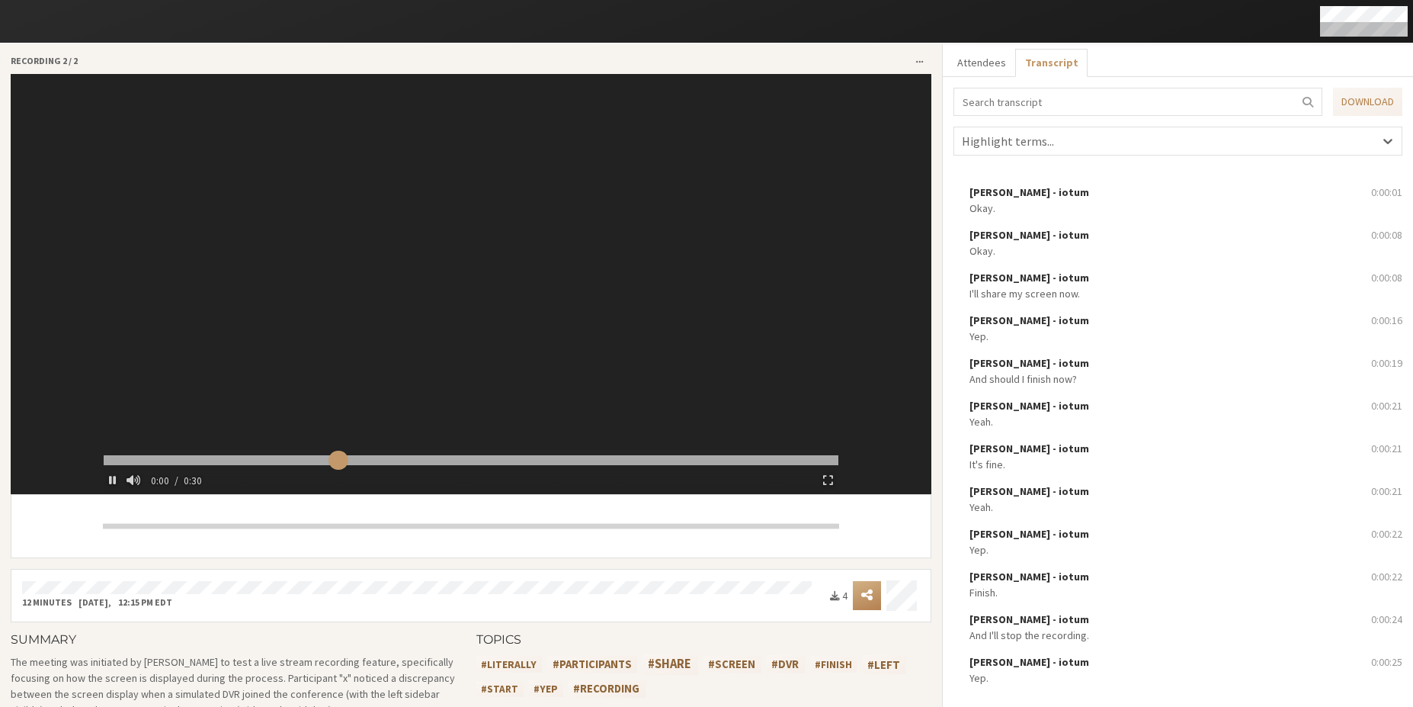
click at [335, 463] on input "range" at bounding box center [471, 460] width 735 height 10
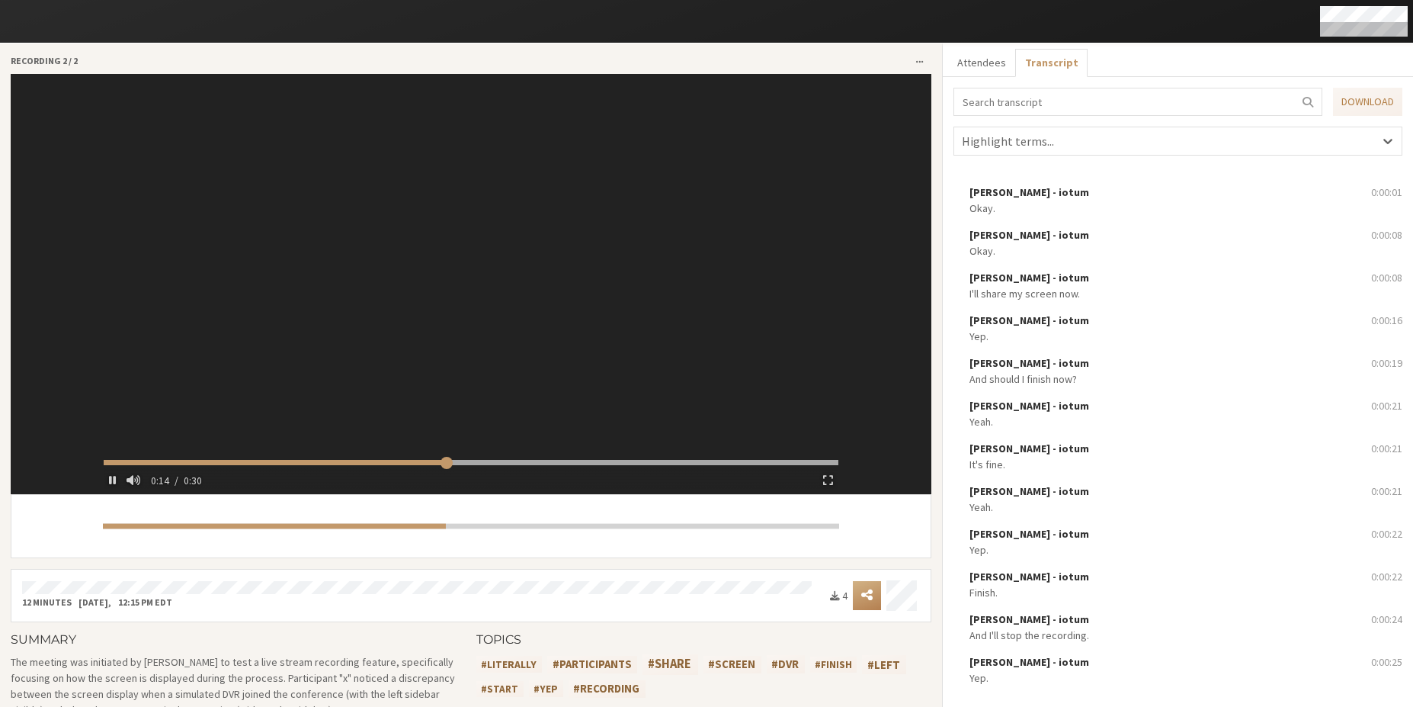
type input "15.326126"
type input "23.377817"
type input "30.756"
